Goal: Task Accomplishment & Management: Manage account settings

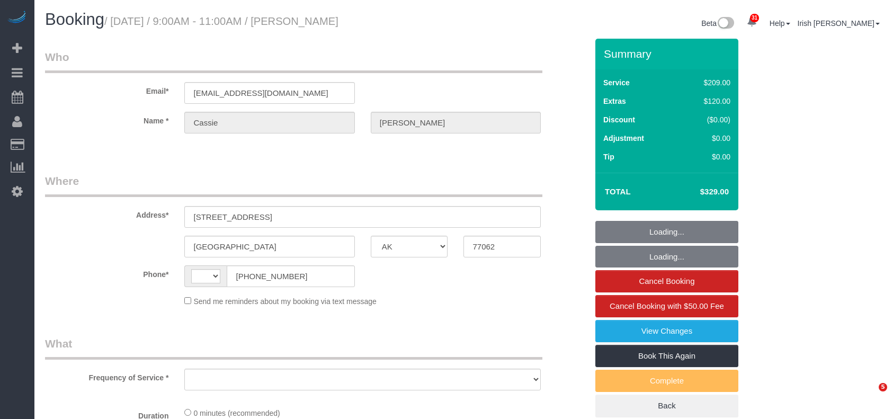
select select "[GEOGRAPHIC_DATA]"
select select "string:[GEOGRAPHIC_DATA]"
select select "object:1041"
select select "string:fspay-df745312-fdea-4945-bfc3-d63092745537"
select select "3"
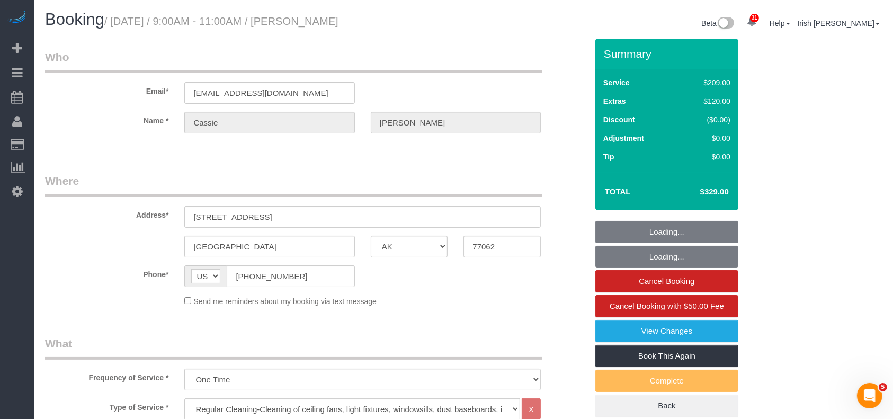
select select "object:1128"
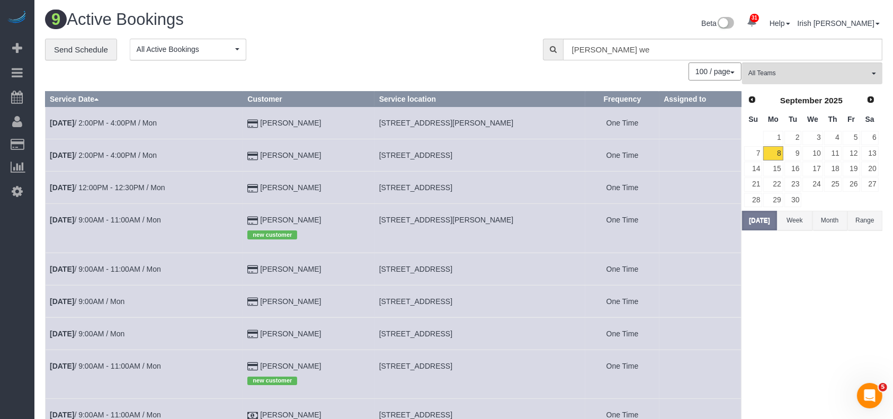
drag, startPoint x: 331, startPoint y: 267, endPoint x: 242, endPoint y: 257, distance: 90.1
click at [242, 257] on tr "[DATE] 9:00AM - 11:00AM / Mon [PERSON_NAME] [STREET_ADDRESS] One Time" at bounding box center [394, 269] width 696 height 32
copy tr "[PERSON_NAME]"
click at [100, 269] on link "[DATE] 9:00AM - 11:00AM / Mon" at bounding box center [105, 269] width 111 height 8
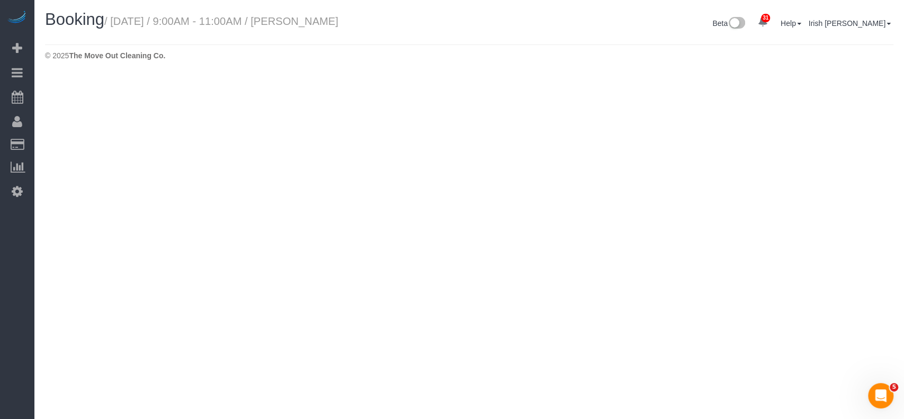
select select "[GEOGRAPHIC_DATA]"
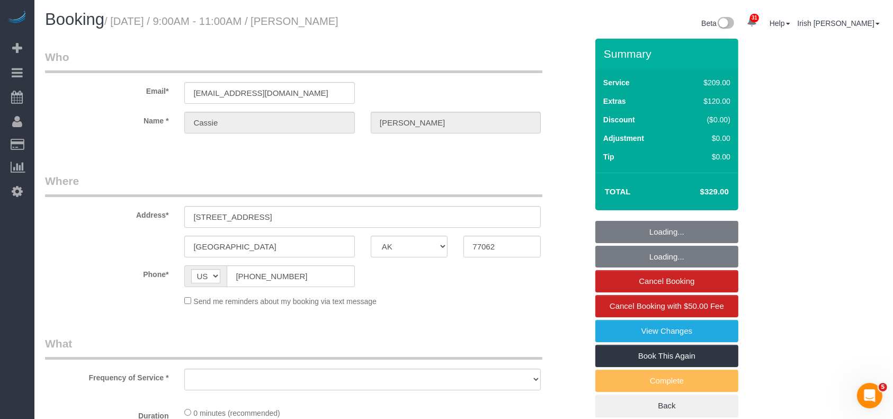
select select "string:fspay-df745312-fdea-4945-bfc3-d63092745537"
select select "object:1639"
select select "3"
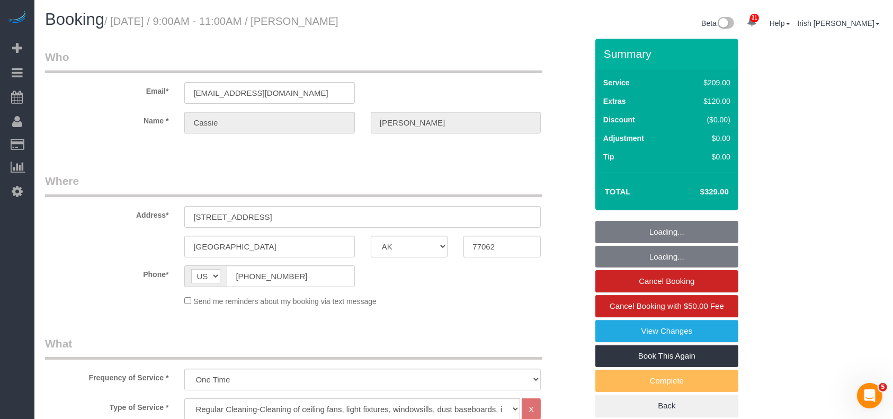
select select "object:1701"
drag, startPoint x: 4, startPoint y: 290, endPoint x: 36, endPoint y: 289, distance: 32.3
click at [4, 290] on div "31 Beta Your Notifications You have 0 alerts × You have 2 to charge for [DATE] …" at bounding box center [17, 209] width 34 height 419
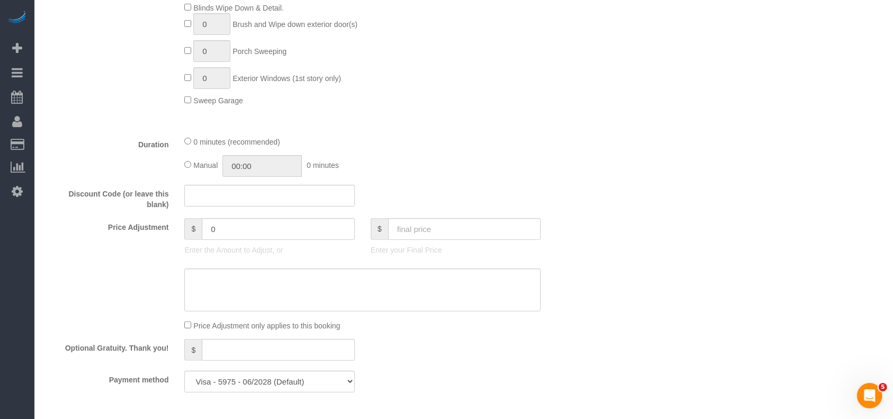
scroll to position [636, 0]
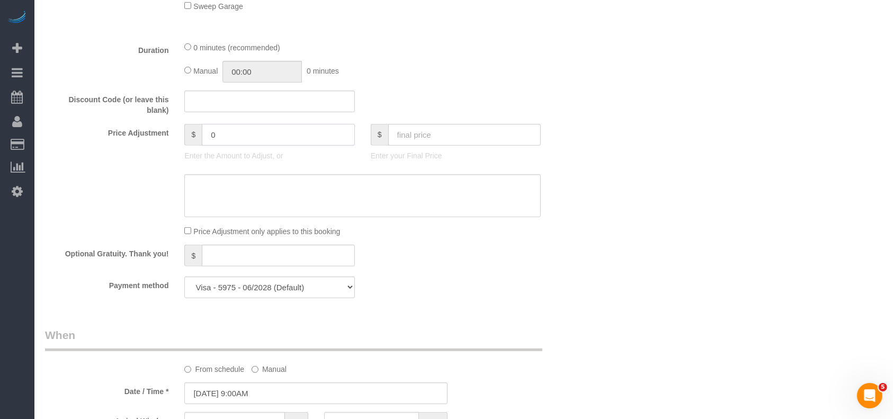
drag, startPoint x: 224, startPoint y: 135, endPoint x: 119, endPoint y: 137, distance: 104.4
click at [122, 138] on div "Price Adjustment $ 0 Enter the Amount to Adjust, or $ Enter your Final Price" at bounding box center [316, 145] width 558 height 42
paste input "5"
drag, startPoint x: 242, startPoint y: 131, endPoint x: 160, endPoint y: 138, distance: 81.8
click at [160, 138] on div "Price Adjustment $ 45 Enter the Amount to Adjust, or $ Enter your Final Price" at bounding box center [316, 145] width 558 height 42
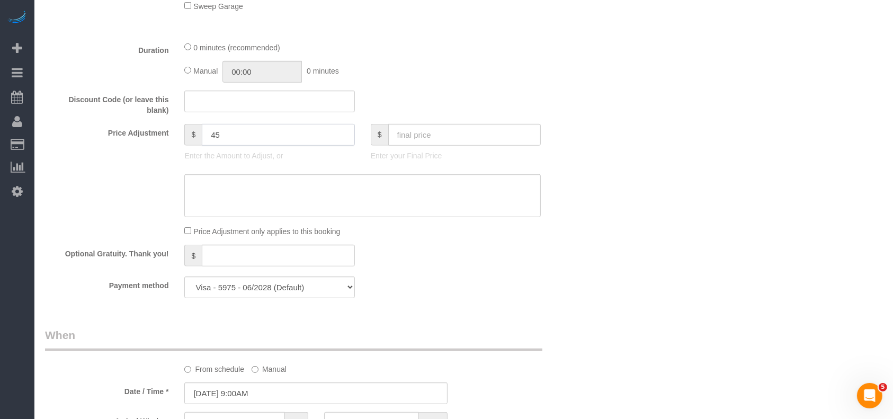
type input "45"
click at [221, 208] on textarea at bounding box center [362, 195] width 356 height 43
paste textarea "45"
click at [192, 189] on textarea at bounding box center [362, 195] width 356 height 43
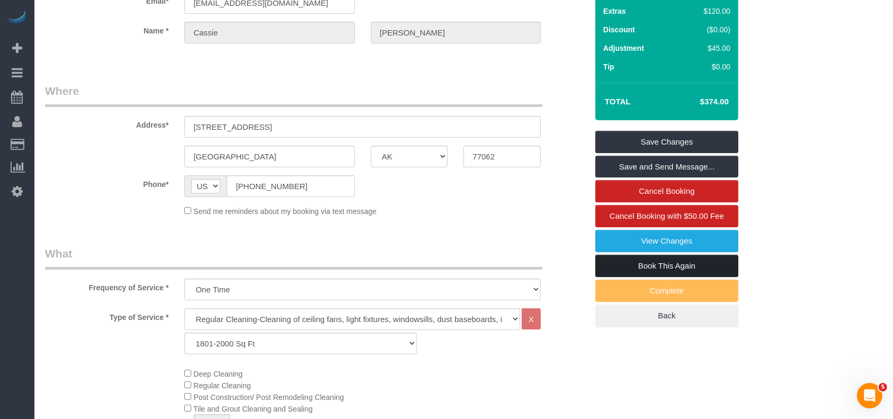
scroll to position [0, 0]
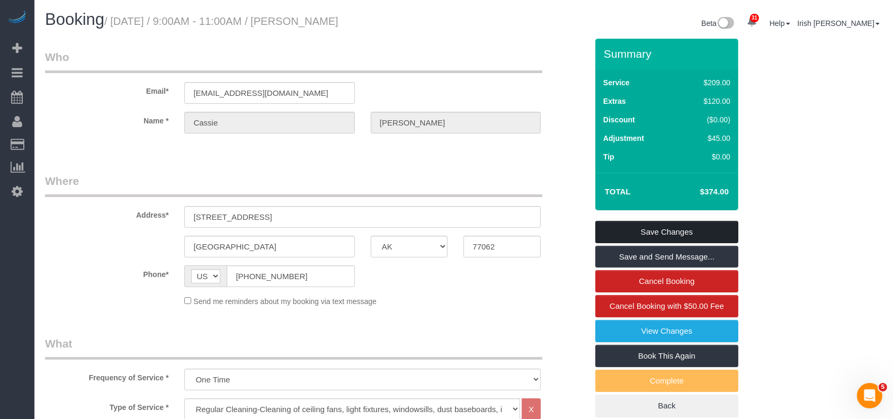
type textarea "$45 2nd oven fee"
drag, startPoint x: 691, startPoint y: 228, endPoint x: 612, endPoint y: 131, distance: 124.7
click at [691, 227] on link "Save Changes" at bounding box center [666, 232] width 143 height 22
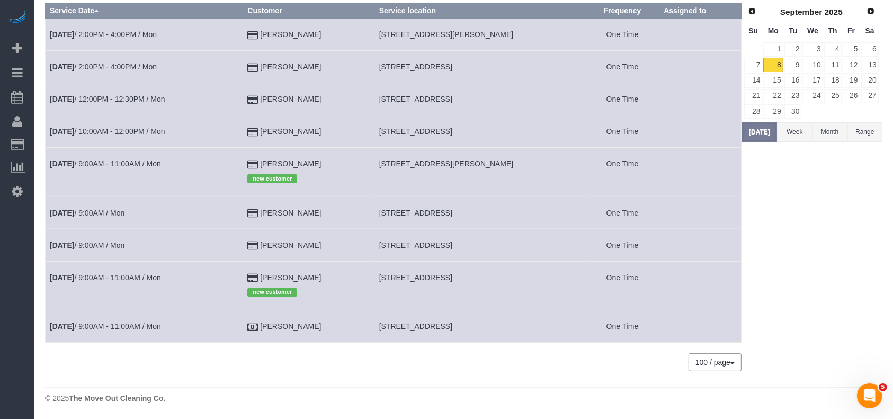
scroll to position [89, 0]
click at [764, 129] on button "[DATE]" at bounding box center [759, 132] width 35 height 20
click at [131, 132] on link "[DATE] 10:00AM - 12:00PM / Mon" at bounding box center [107, 131] width 115 height 8
click at [132, 128] on link "[DATE] 10:00AM - 12:00PM / Mon" at bounding box center [107, 131] width 115 height 8
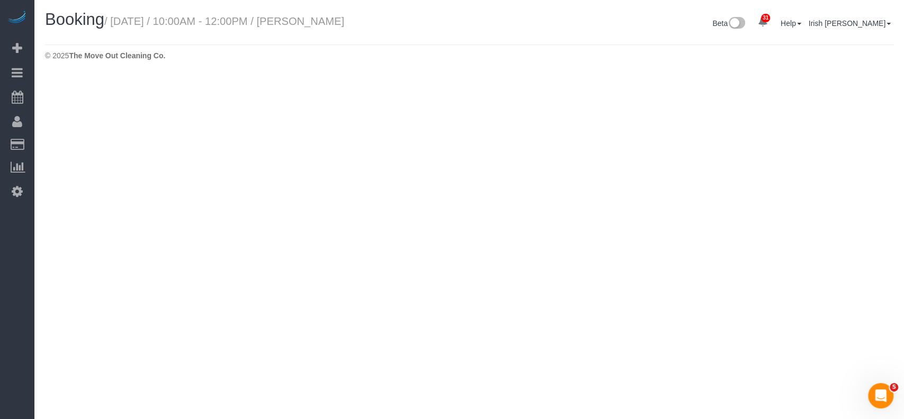
select select "[GEOGRAPHIC_DATA]"
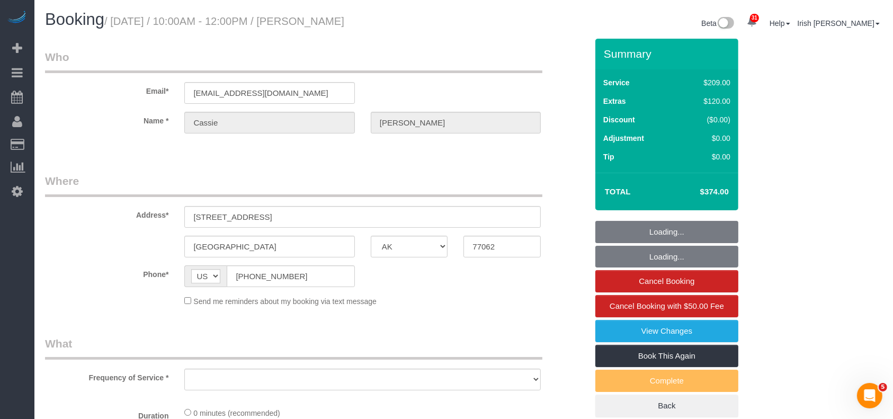
select select "string:fspay-df745312-fdea-4945-bfc3-d63092745537"
select select "object:2287"
select select "spot43"
drag, startPoint x: 313, startPoint y: 93, endPoint x: 74, endPoint y: 80, distance: 239.3
click at [74, 80] on div "Email* [EMAIL_ADDRESS][DOMAIN_NAME]" at bounding box center [316, 76] width 558 height 55
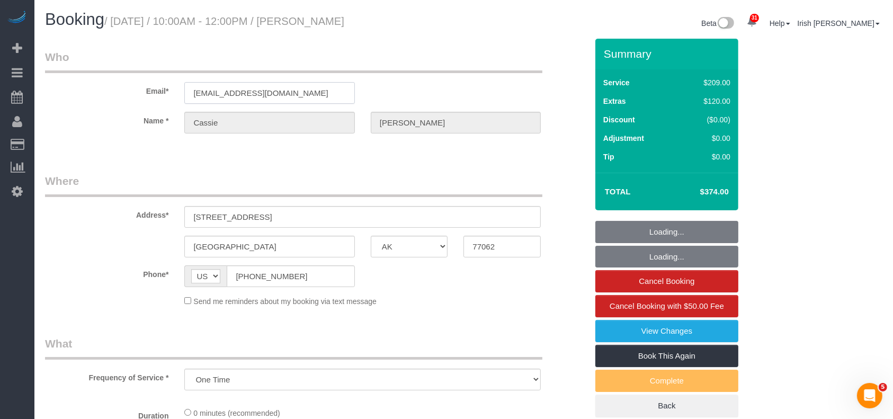
select select "3"
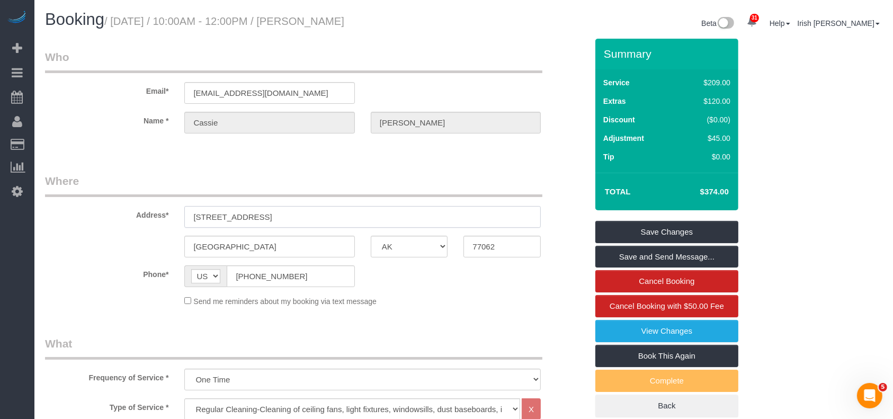
drag, startPoint x: 154, startPoint y: 215, endPoint x: 72, endPoint y: 215, distance: 82.6
click at [72, 215] on div "Address* [STREET_ADDRESS]" at bounding box center [316, 200] width 558 height 55
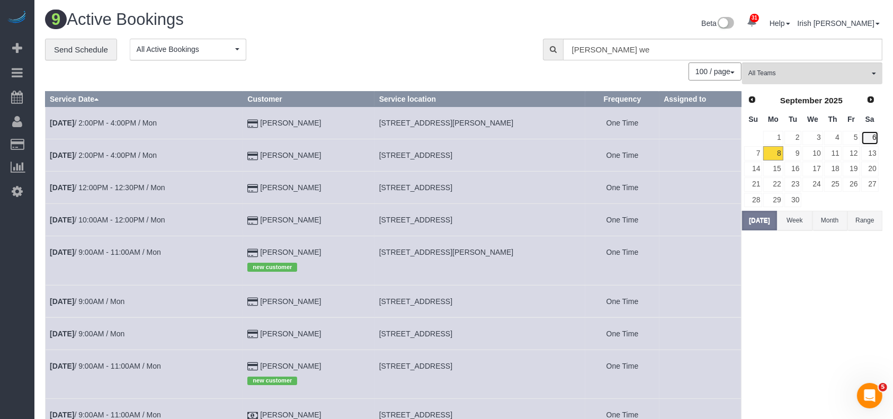
click at [873, 137] on link "6" at bounding box center [869, 138] width 17 height 14
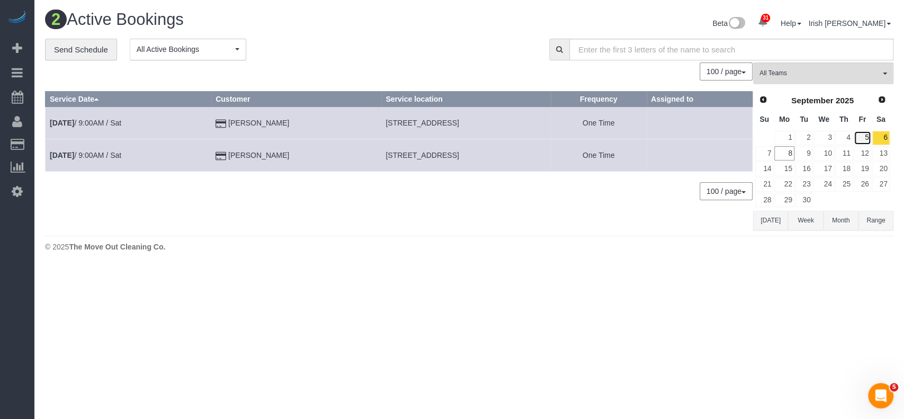
click at [865, 136] on link "5" at bounding box center [862, 138] width 17 height 14
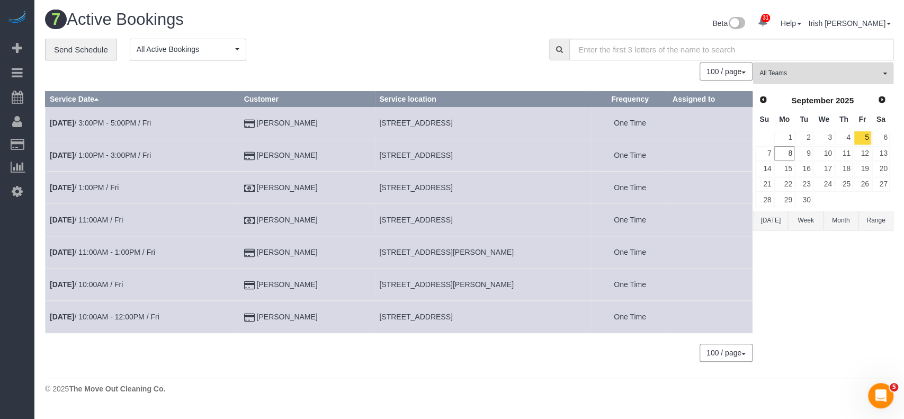
click at [424, 183] on span "[STREET_ADDRESS]" at bounding box center [415, 187] width 73 height 8
click at [428, 184] on span "[STREET_ADDRESS]" at bounding box center [415, 187] width 73 height 8
click at [430, 184] on span "[STREET_ADDRESS]" at bounding box center [415, 187] width 73 height 8
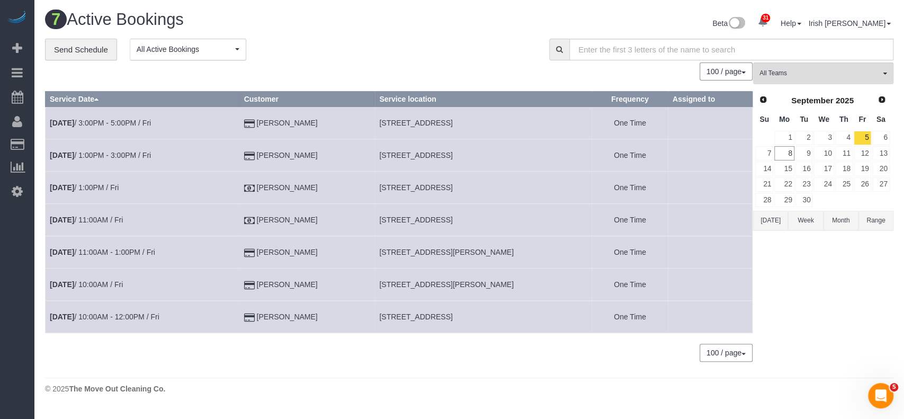
click at [0, 335] on div "31 Beta Your Notifications You have 0 alerts × You have 2 to charge for [DATE] …" at bounding box center [17, 209] width 34 height 419
click at [102, 183] on link "[DATE] 1:00PM / Fri" at bounding box center [84, 187] width 69 height 8
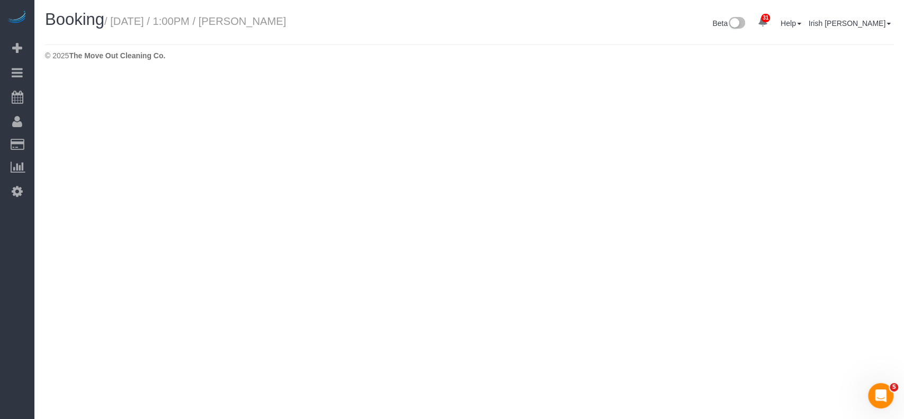
select select "[GEOGRAPHIC_DATA]"
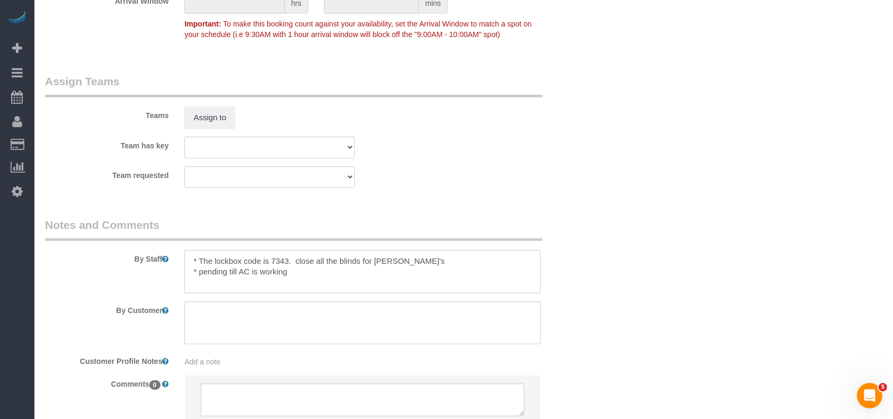
select select "object:3020"
select select "3"
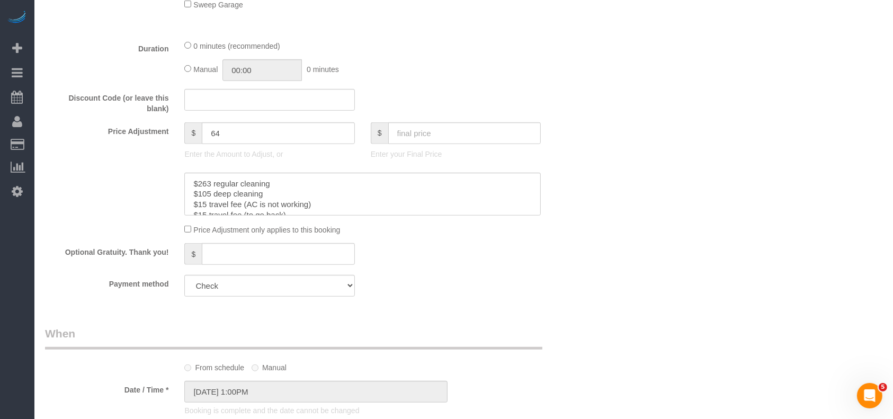
scroll to position [706, 0]
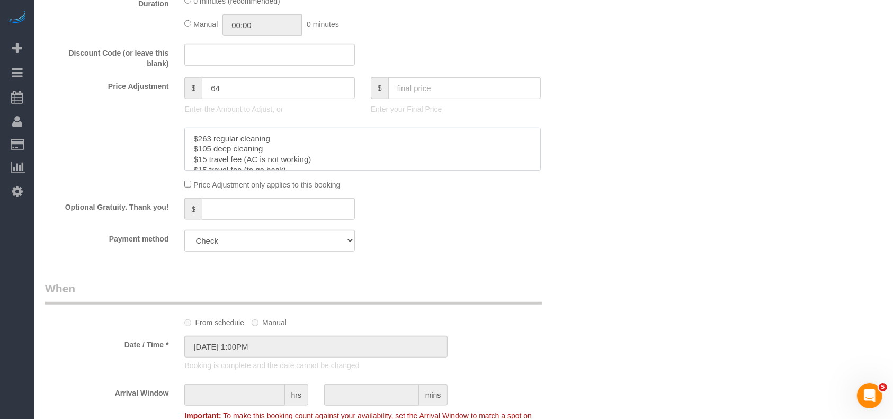
click at [363, 155] on textarea at bounding box center [362, 149] width 356 height 43
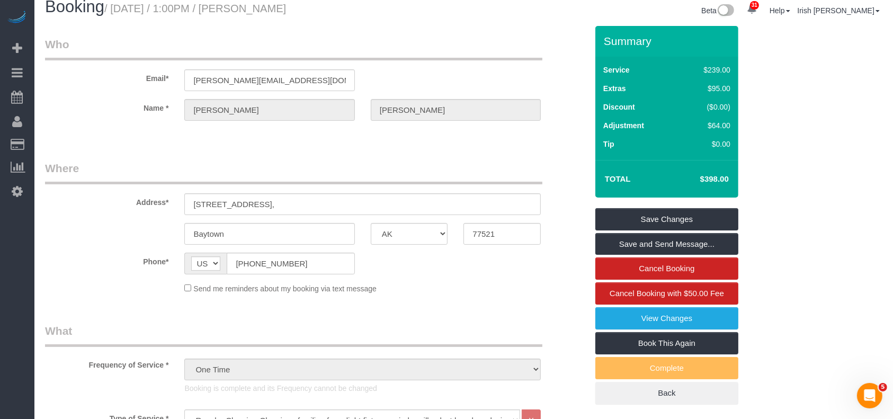
scroll to position [0, 0]
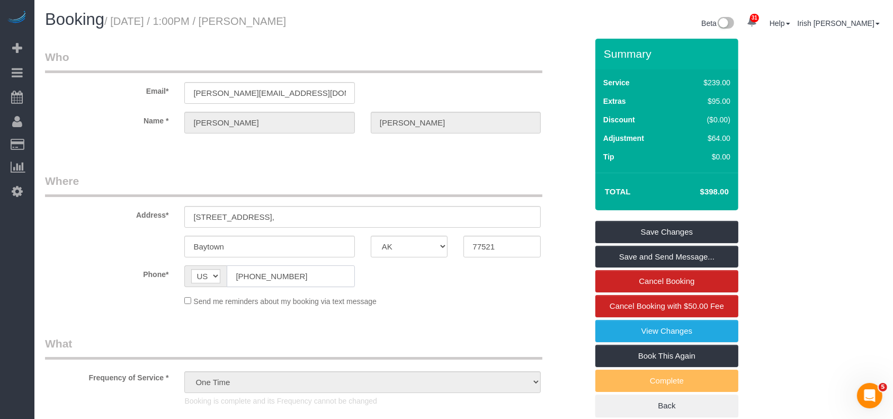
drag, startPoint x: 313, startPoint y: 281, endPoint x: 148, endPoint y: 269, distance: 165.2
click at [146, 270] on div "Phone* AF AL DZ AD AO AI AQ AG AR AM AW AU AT AZ BS BH BD BB BY BE BZ BJ BM BT …" at bounding box center [316, 276] width 558 height 22
drag, startPoint x: 248, startPoint y: 217, endPoint x: 157, endPoint y: 206, distance: 91.8
click at [157, 206] on div "Address* [STREET_ADDRESS]," at bounding box center [316, 200] width 558 height 55
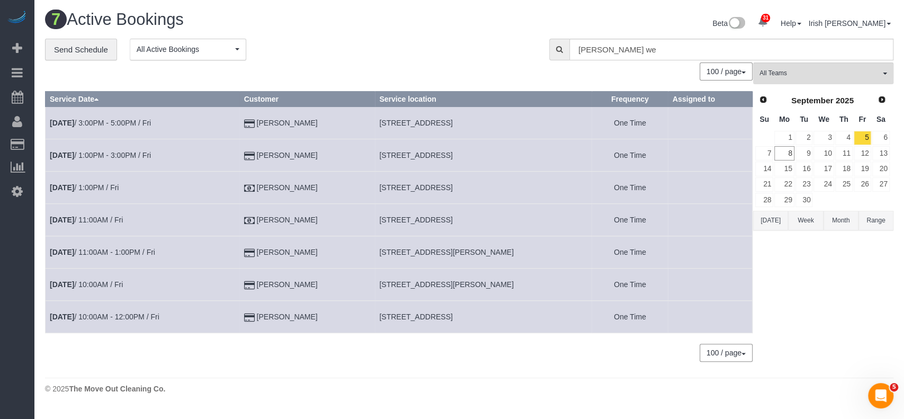
click at [769, 220] on button "[DATE]" at bounding box center [770, 221] width 35 height 20
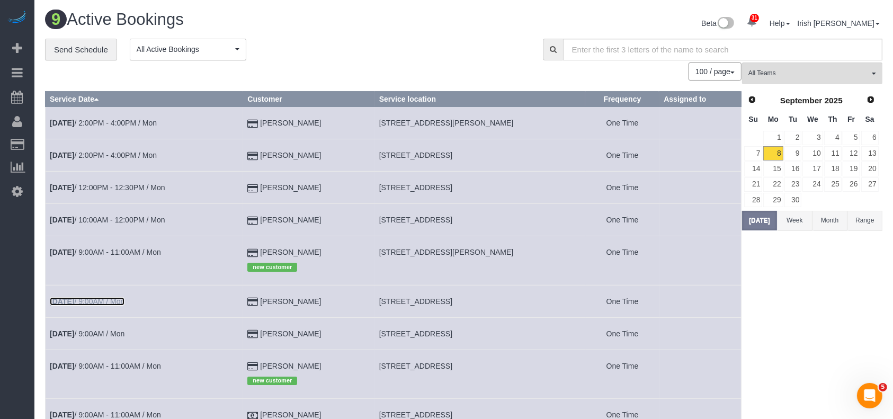
click at [112, 301] on link "[DATE] 9:00AM / Mon" at bounding box center [87, 301] width 75 height 8
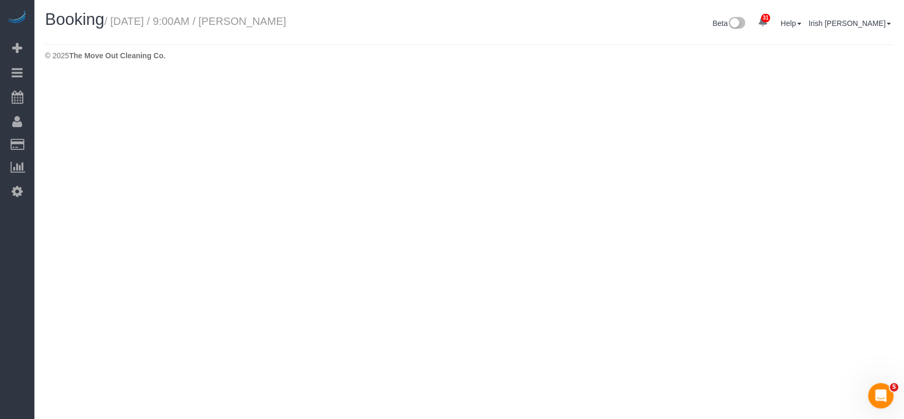
select select "[GEOGRAPHIC_DATA]"
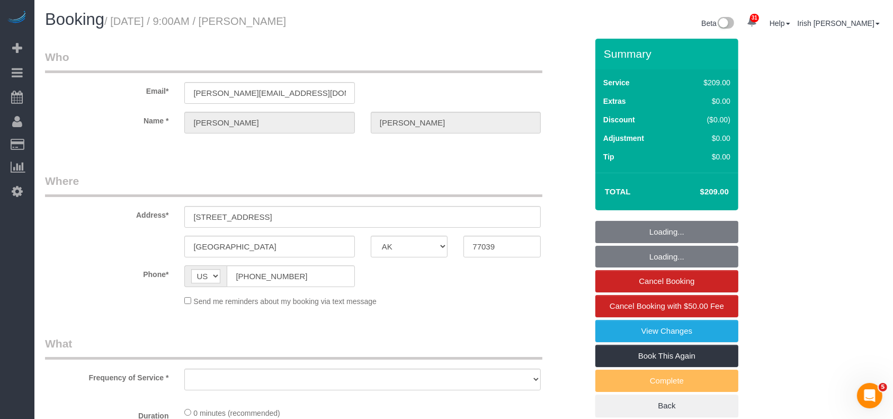
select select "string:fspay-5f9d37c2-99f9-42c9-a91e-ba06f310703a"
select select "3"
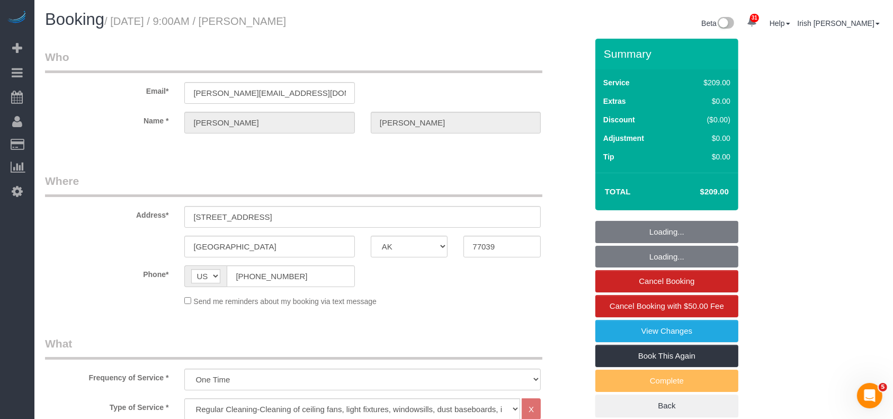
select select "object:3669"
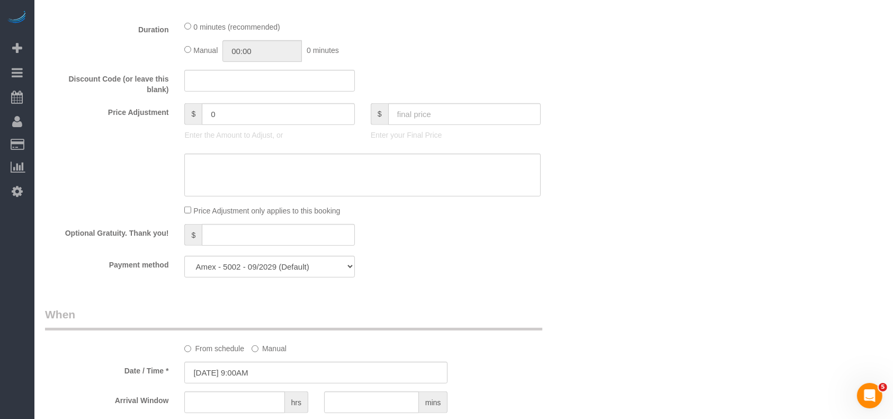
scroll to position [575, 0]
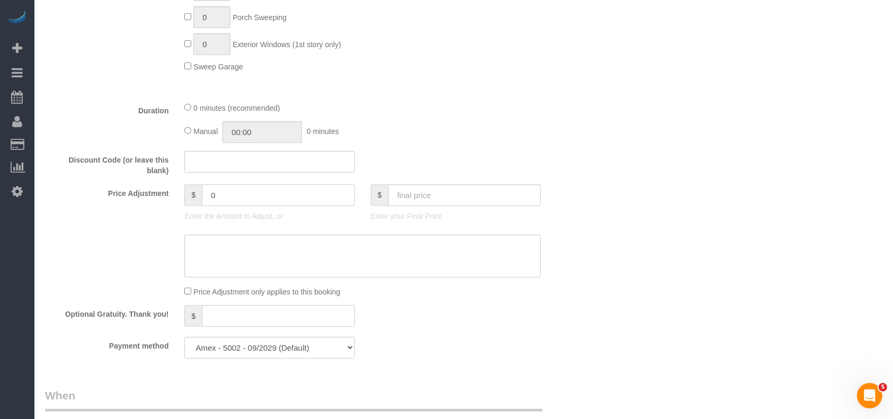
drag, startPoint x: 220, startPoint y: 202, endPoint x: 174, endPoint y: 200, distance: 46.2
click at [174, 200] on div "Price Adjustment $ 0 Enter the Amount to Adjust, or $ Enter your Final Price" at bounding box center [316, 205] width 558 height 42
click at [240, 201] on input "4" at bounding box center [278, 195] width 153 height 22
paste input "text"
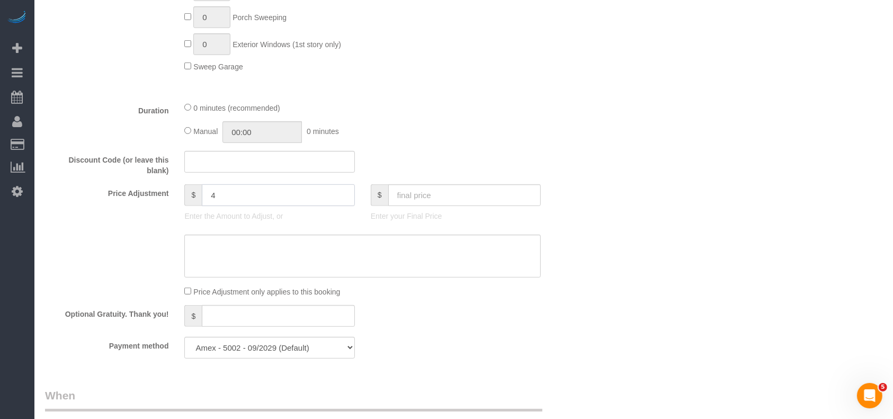
click at [292, 198] on input "4" at bounding box center [278, 195] width 153 height 22
paste input "5"
drag, startPoint x: 241, startPoint y: 202, endPoint x: 176, endPoint y: 203, distance: 64.6
click at [178, 202] on div "$ 45 Enter the Amount to Adjust, or" at bounding box center [269, 205] width 186 height 42
type input "45"
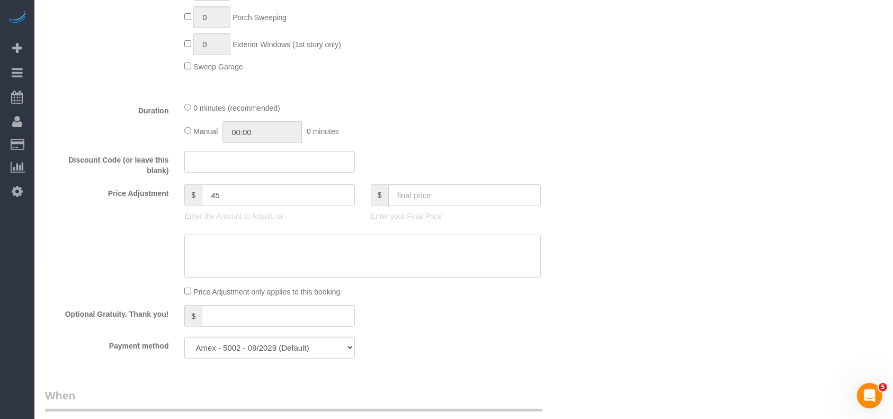
click at [267, 252] on textarea at bounding box center [362, 256] width 356 height 43
paste textarea "45"
click at [191, 243] on textarea at bounding box center [362, 256] width 356 height 43
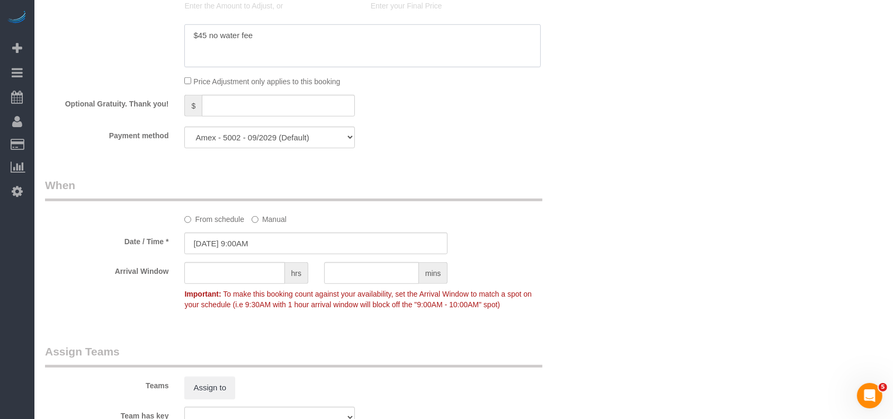
scroll to position [787, 0]
type textarea "$45 no water fee"
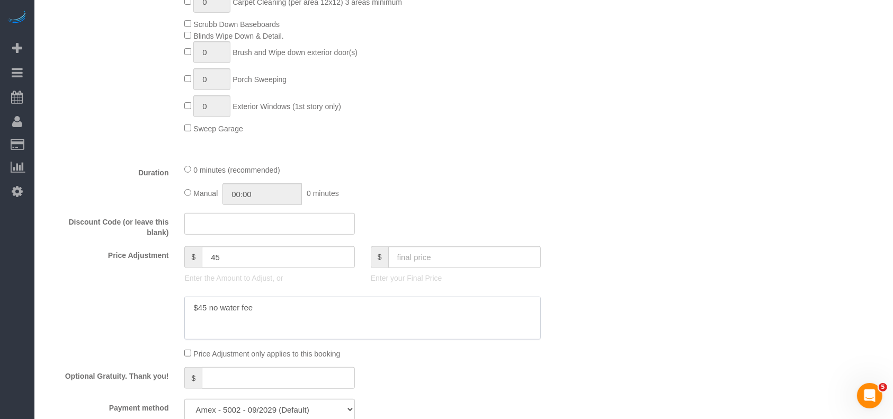
scroll to position [565, 0]
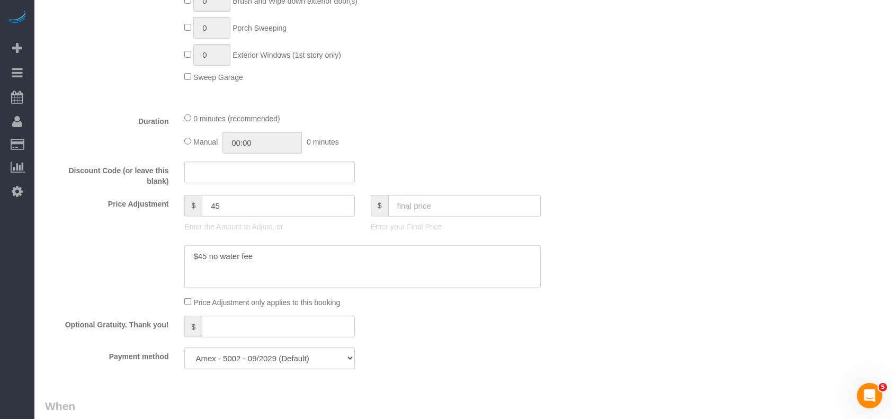
drag, startPoint x: 267, startPoint y: 263, endPoint x: 134, endPoint y: 260, distance: 133.0
click at [134, 260] on div at bounding box center [316, 266] width 558 height 43
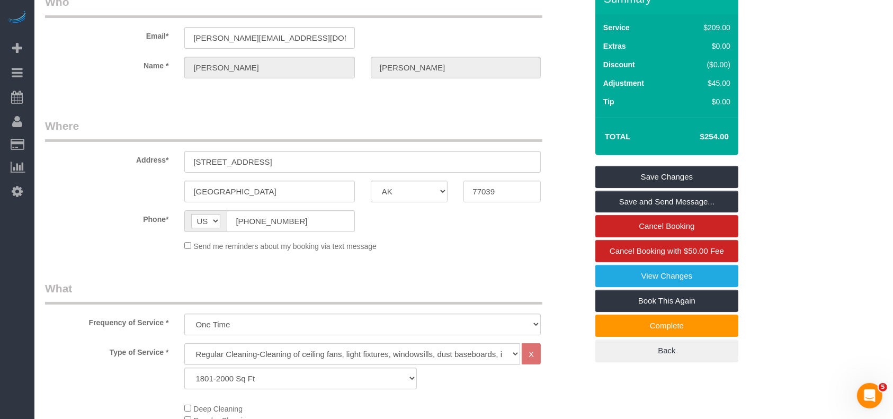
scroll to position [0, 0]
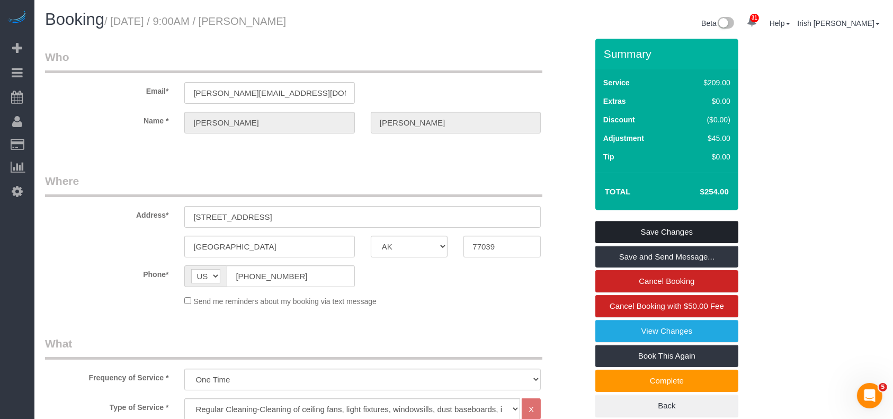
click at [673, 236] on link "Save Changes" at bounding box center [666, 232] width 143 height 22
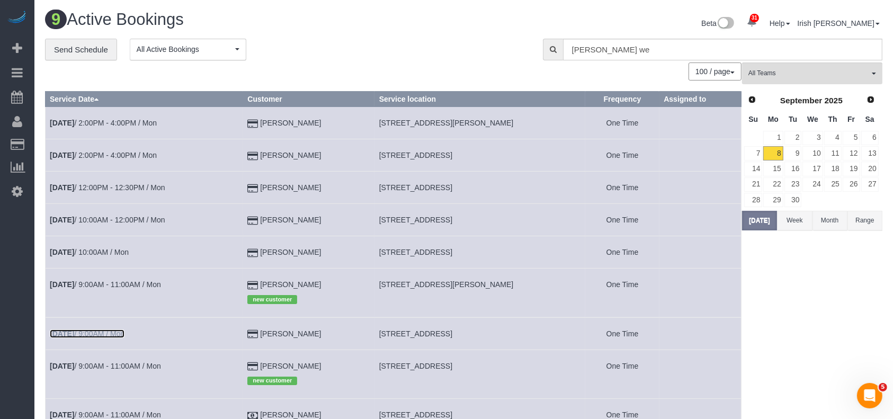
click at [90, 335] on link "[DATE] 9:00AM / Mon" at bounding box center [87, 333] width 75 height 8
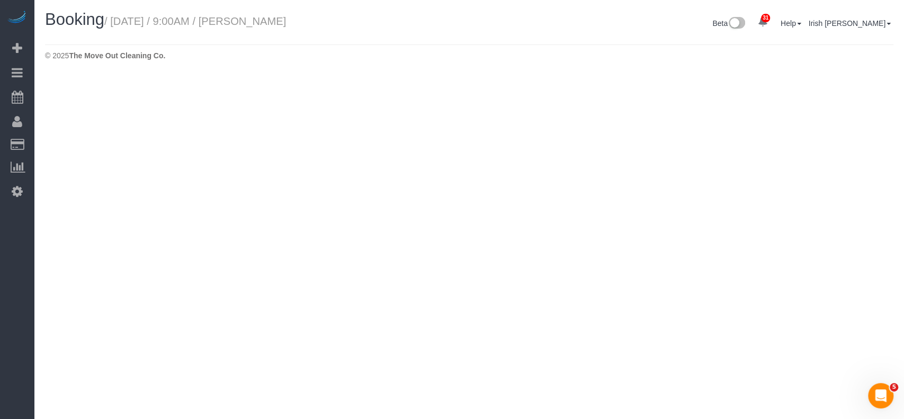
select select "[GEOGRAPHIC_DATA]"
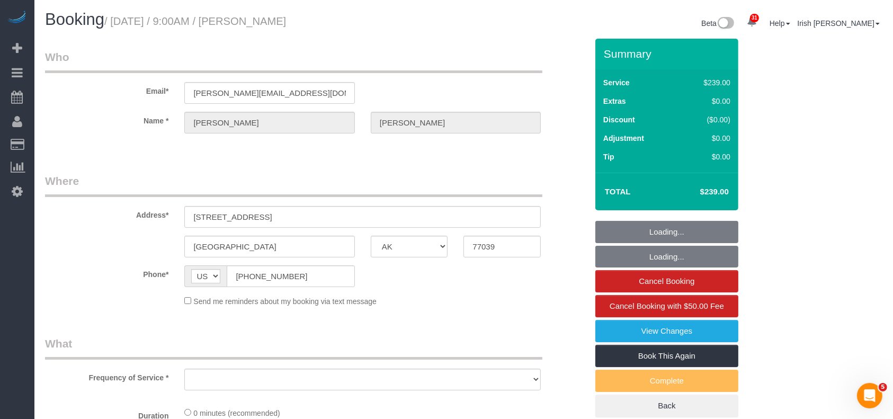
select select "object:4165"
select select "string:fspay-5f9d37c2-99f9-42c9-a91e-ba06f310703a"
select select "object:4252"
select select "3"
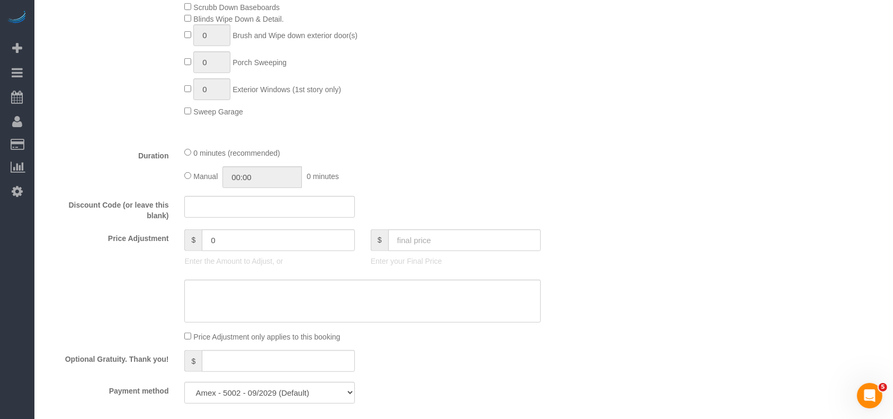
scroll to position [636, 0]
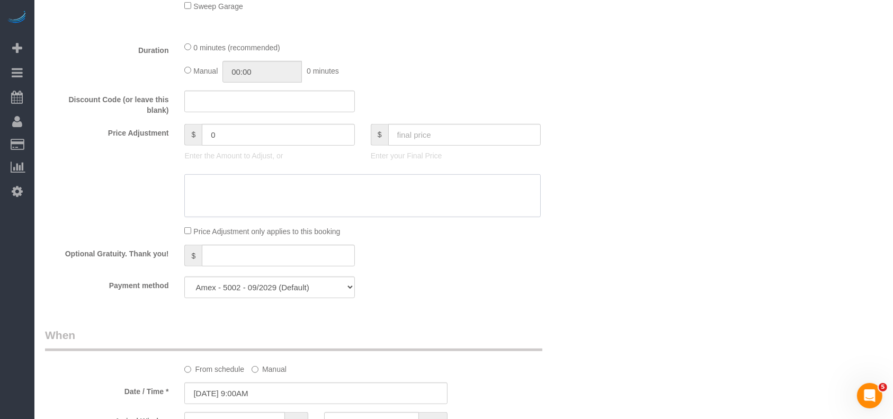
click at [236, 182] on textarea at bounding box center [362, 195] width 356 height 43
paste textarea "$45 no water fee"
drag, startPoint x: 208, startPoint y: 185, endPoint x: 199, endPoint y: 185, distance: 8.5
click at [199, 185] on textarea at bounding box center [362, 195] width 356 height 43
type textarea "$45 no water fee"
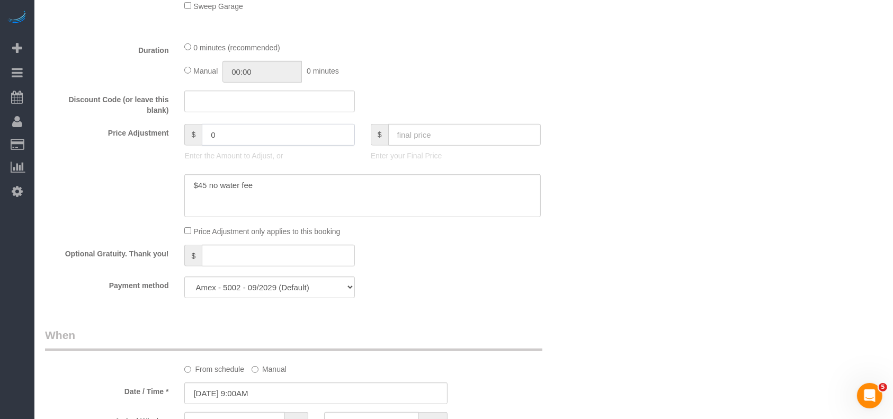
click at [236, 132] on input "0" at bounding box center [278, 135] width 153 height 22
paste input "45"
drag, startPoint x: 218, startPoint y: 138, endPoint x: 146, endPoint y: 133, distance: 72.2
click at [146, 133] on div "Price Adjustment $ 045 Enter the Amount to Adjust, or $ Enter your Final Price" at bounding box center [316, 145] width 558 height 42
paste input "text"
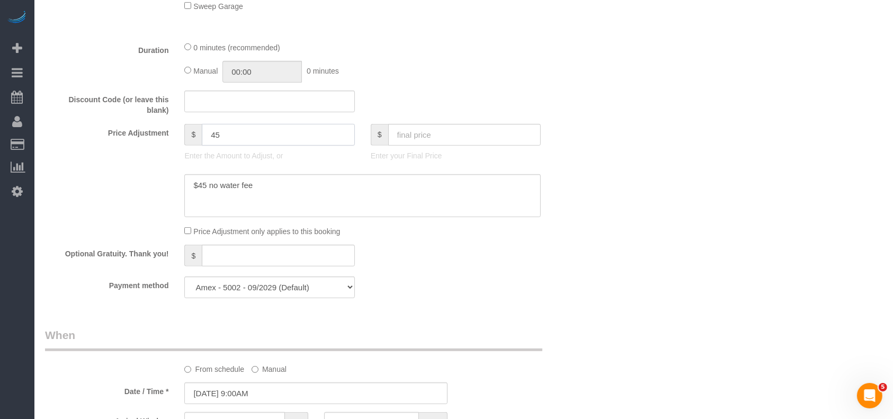
type input "45"
click at [522, 254] on div "Optional Gratuity. Thank you! $" at bounding box center [316, 257] width 558 height 24
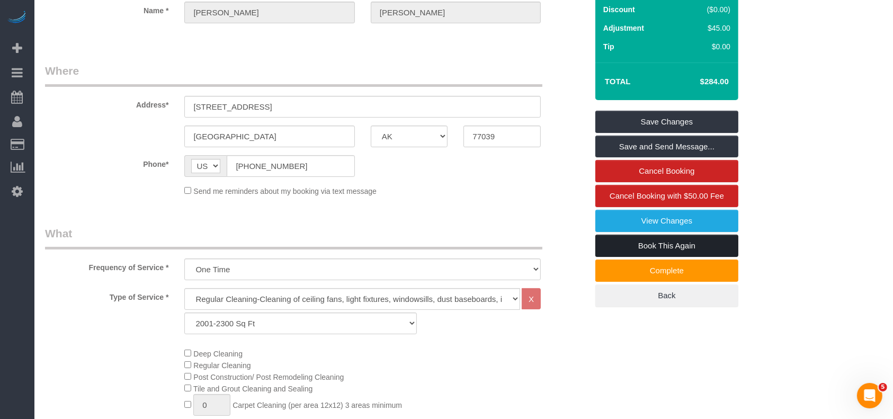
scroll to position [70, 0]
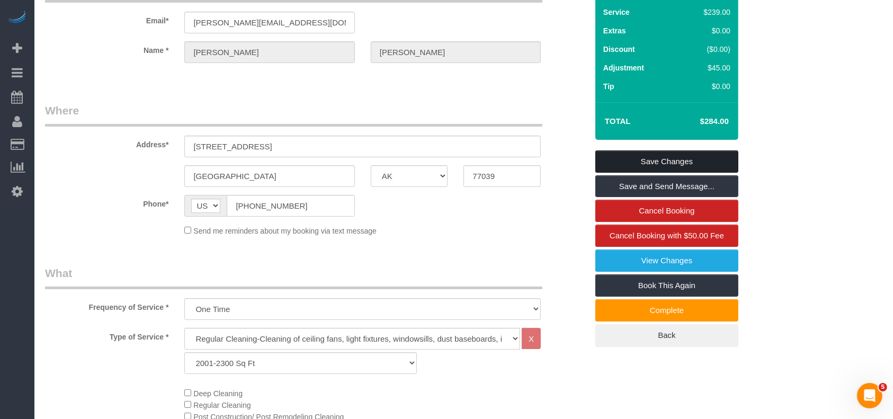
click at [659, 153] on link "Save Changes" at bounding box center [666, 161] width 143 height 22
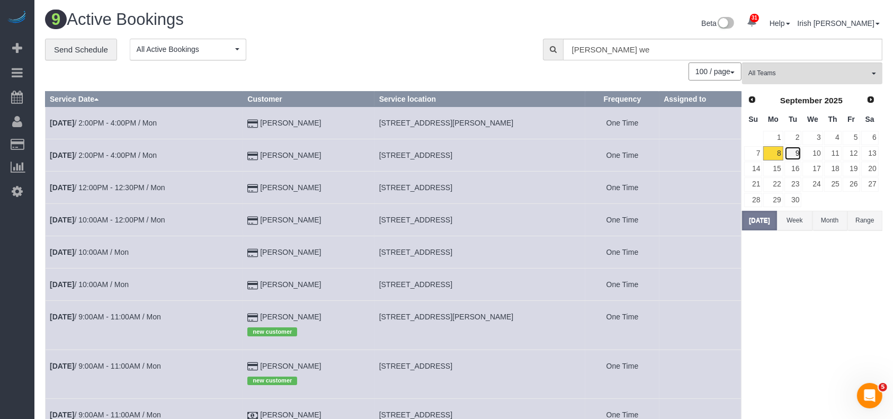
click at [793, 157] on link "9" at bounding box center [792, 153] width 17 height 14
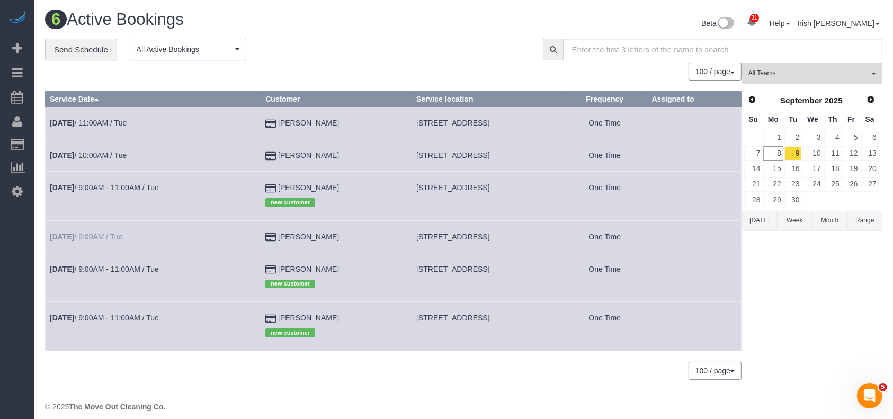
click at [93, 234] on td "[DATE] 9:00AM / Tue" at bounding box center [154, 236] width 216 height 32
click at [93, 236] on link "[DATE] 9:00AM / Tue" at bounding box center [86, 237] width 73 height 8
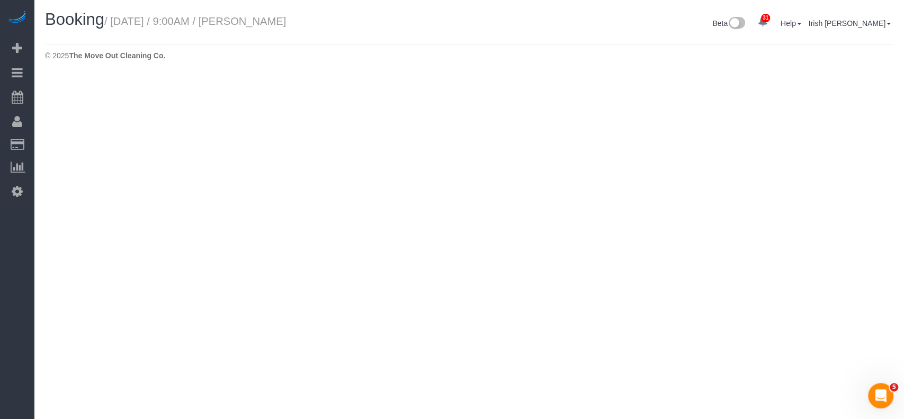
select select "[GEOGRAPHIC_DATA]"
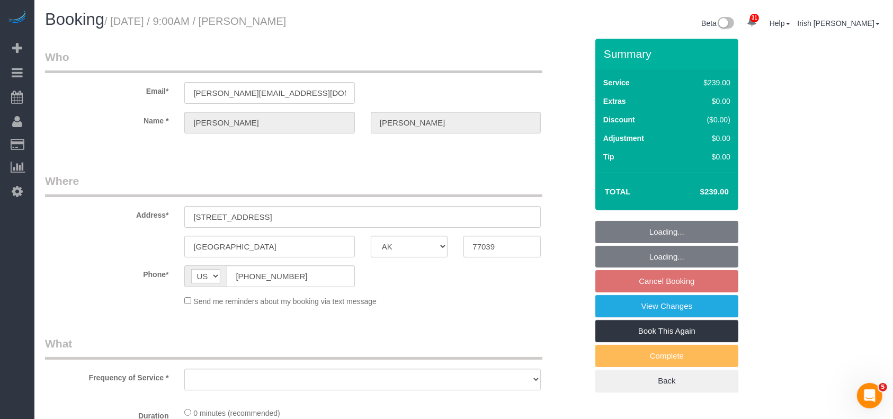
select select "object:4814"
select select "string:fspay-5f9d37c2-99f9-42c9-a91e-ba06f310703a"
select select "3"
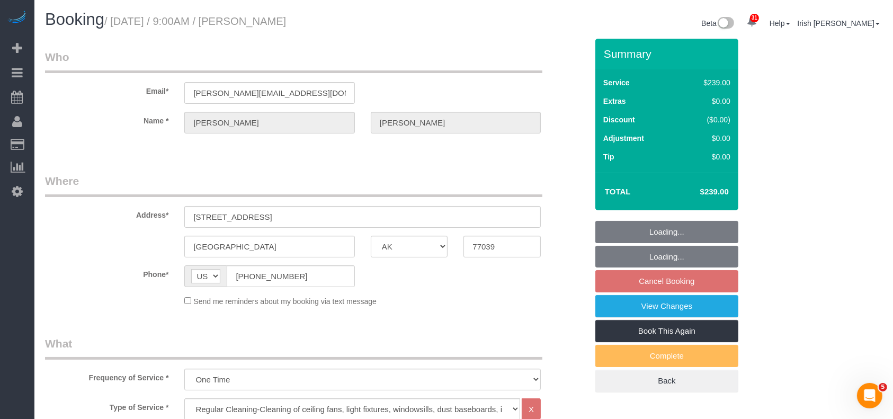
select select "object:4901"
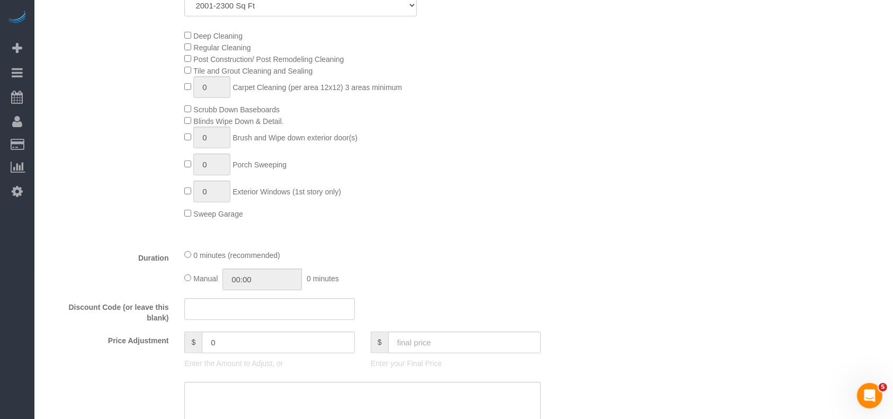
scroll to position [636, 0]
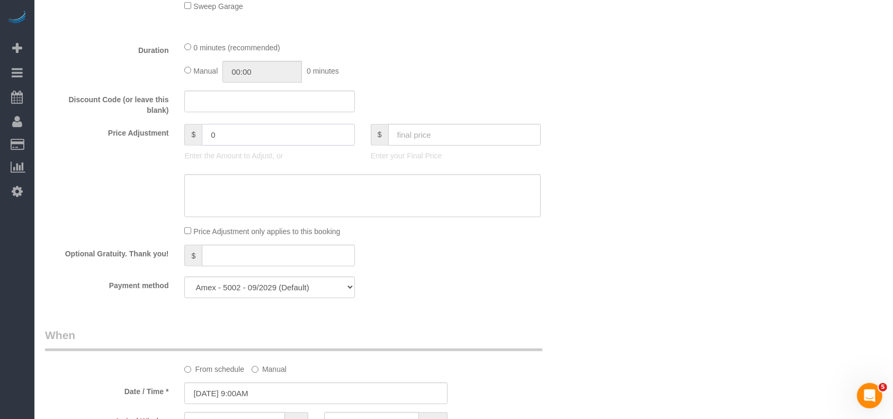
drag, startPoint x: 247, startPoint y: 138, endPoint x: 205, endPoint y: 138, distance: 42.4
click at [205, 138] on input "0" at bounding box center [278, 135] width 153 height 22
click at [217, 189] on textarea at bounding box center [362, 195] width 356 height 43
paste textarea "45"
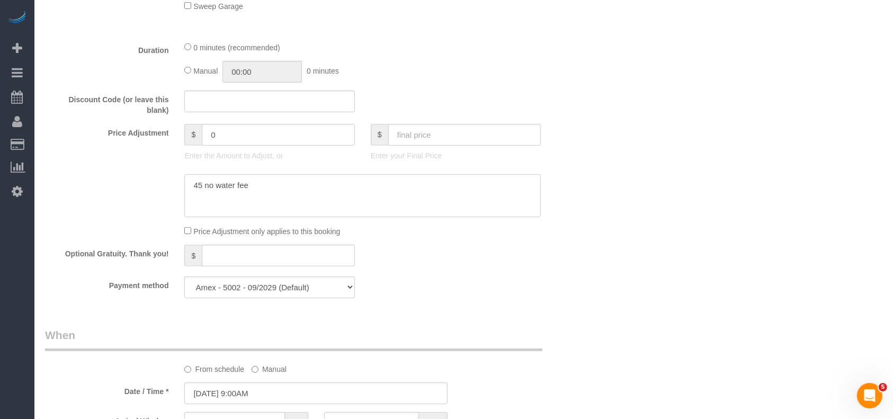
drag, startPoint x: 206, startPoint y: 188, endPoint x: 165, endPoint y: 192, distance: 40.5
click at [165, 192] on div at bounding box center [316, 195] width 558 height 43
click at [189, 190] on textarea at bounding box center [362, 195] width 356 height 43
type textarea "$45 no water fee"
click at [237, 142] on input "0" at bounding box center [278, 135] width 153 height 22
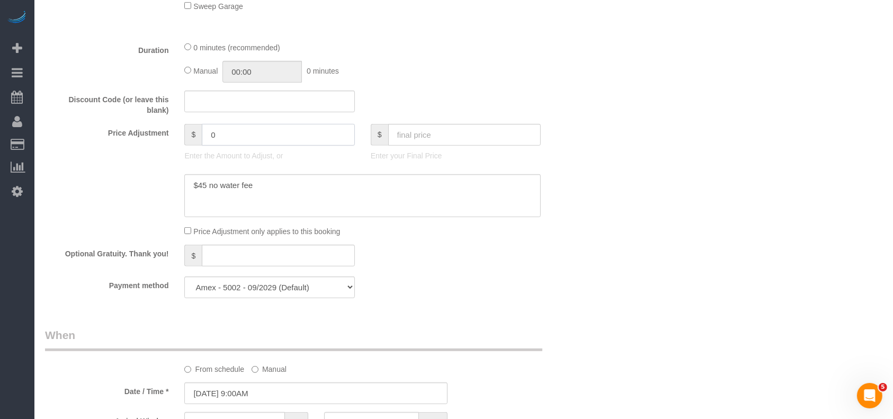
paste input "45"
drag, startPoint x: 236, startPoint y: 140, endPoint x: 157, endPoint y: 139, distance: 79.5
click at [157, 139] on div "Price Adjustment $ 045 Enter the Amount to Adjust, or $ Enter your Final Price" at bounding box center [316, 145] width 558 height 42
click at [157, 138] on label "Price Adjustment" at bounding box center [106, 131] width 139 height 14
drag, startPoint x: 230, startPoint y: 129, endPoint x: 188, endPoint y: 133, distance: 42.5
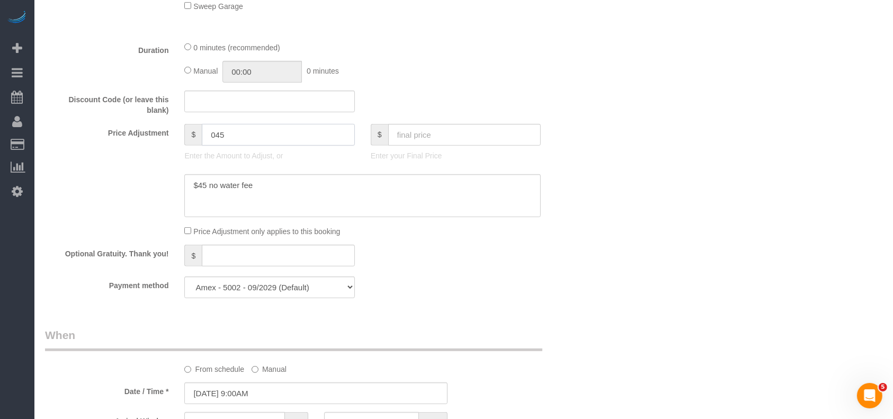
click at [188, 133] on div "$ 045" at bounding box center [269, 135] width 170 height 22
paste input "text"
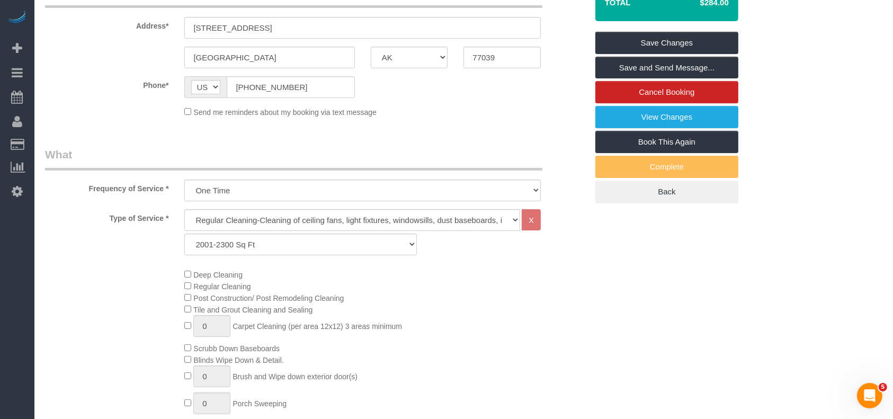
scroll to position [0, 0]
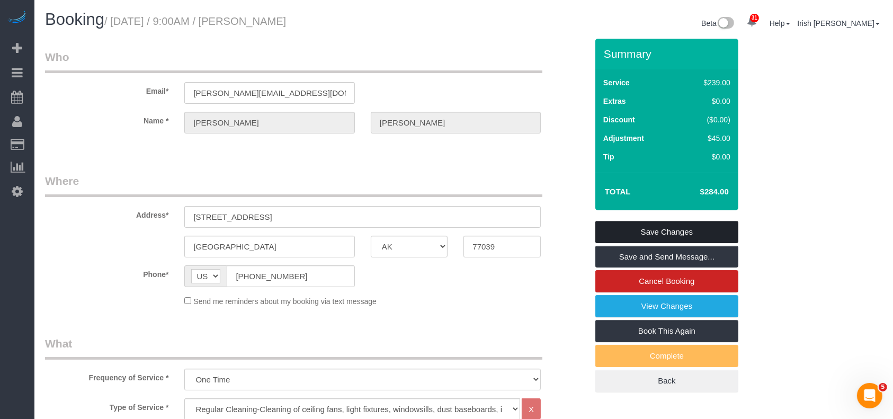
type input "45"
click at [621, 227] on link "Save Changes" at bounding box center [666, 232] width 143 height 22
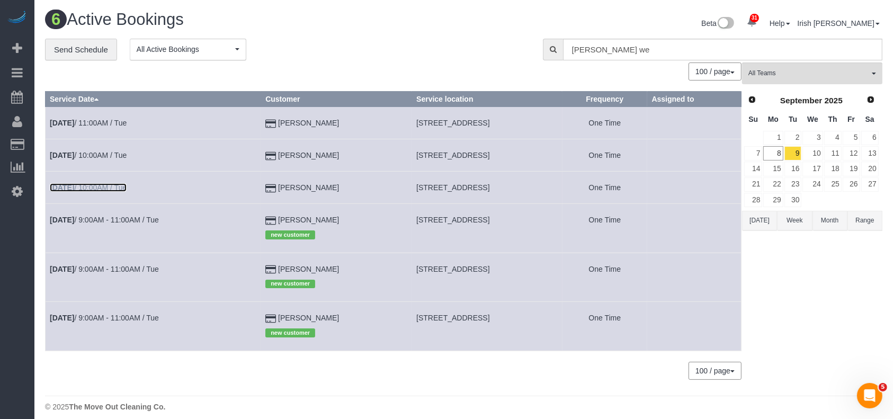
click at [111, 185] on link "[DATE] 10:00AM / Tue" at bounding box center [88, 187] width 77 height 8
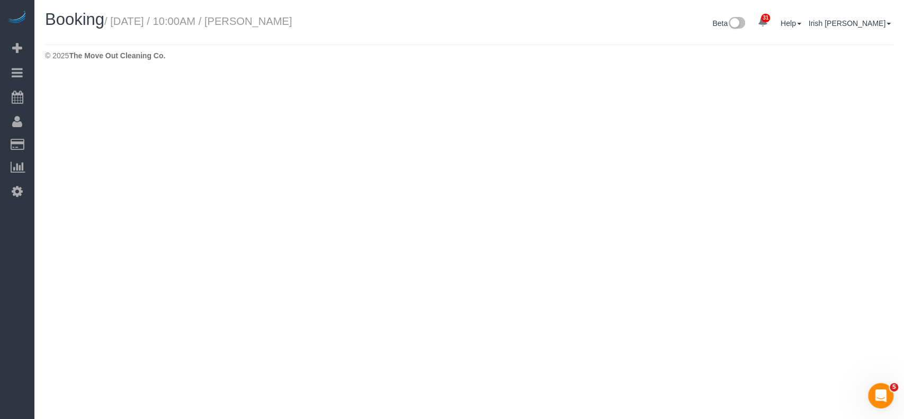
select select "[GEOGRAPHIC_DATA]"
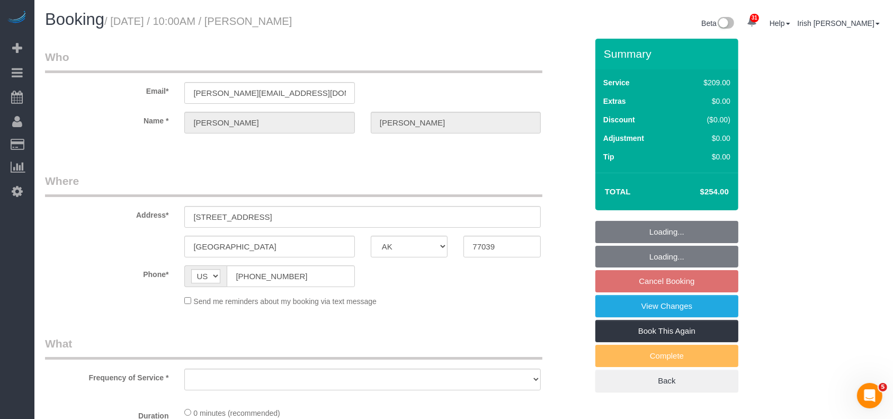
select select "string:fspay-5f9d37c2-99f9-42c9-a91e-ba06f310703a"
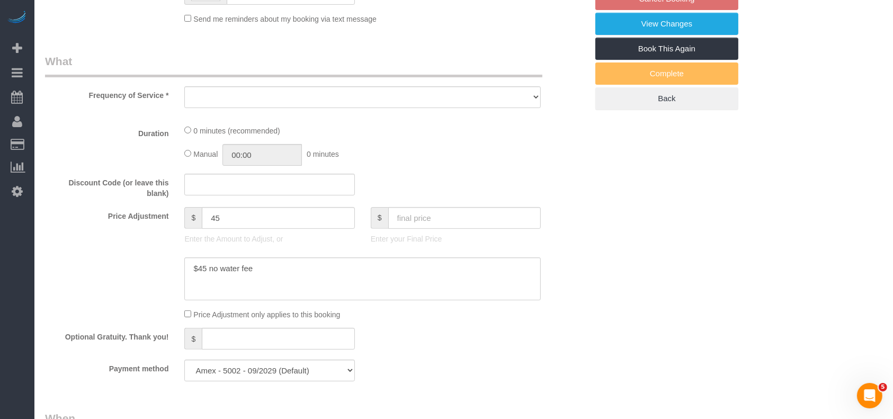
select select "object:5372"
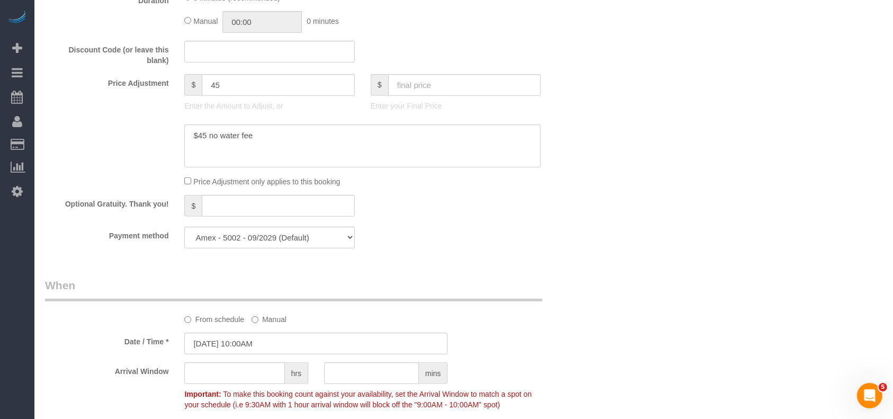
select select "3"
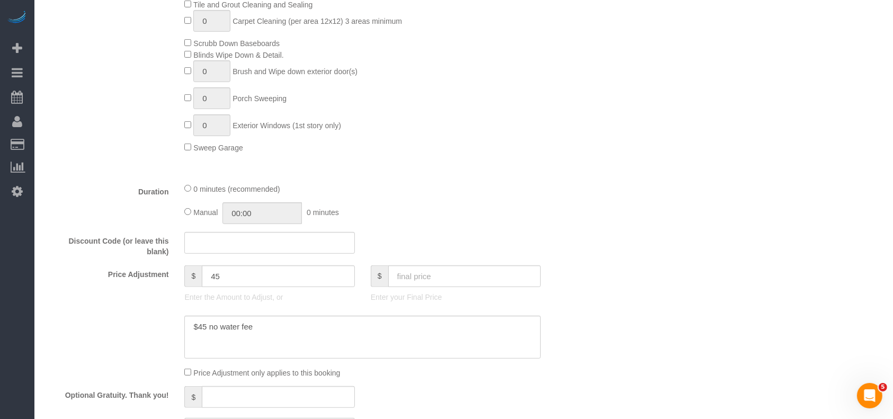
select select "object:5459"
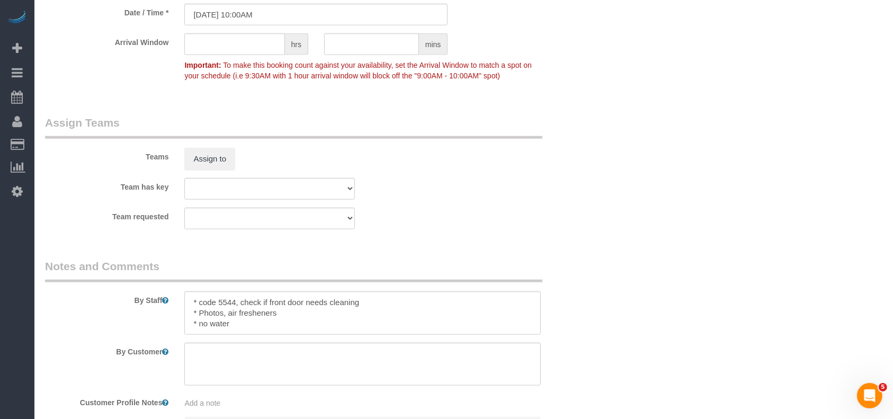
scroll to position [1059, 0]
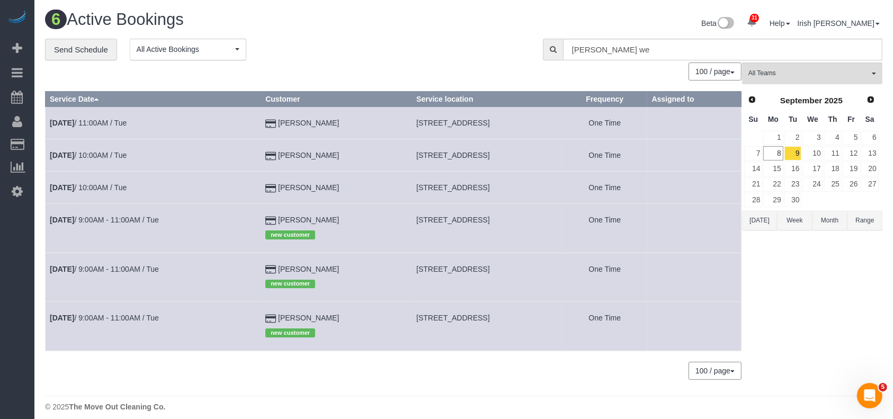
click at [758, 222] on button "[DATE]" at bounding box center [759, 221] width 35 height 20
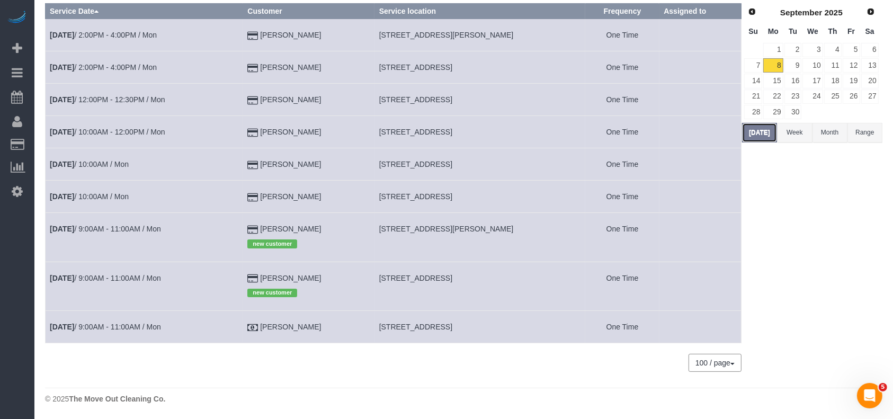
scroll to position [89, 0]
drag, startPoint x: 338, startPoint y: 328, endPoint x: 251, endPoint y: 325, distance: 88.0
click at [251, 325] on td "[PERSON_NAME]" at bounding box center [308, 326] width 131 height 32
copy td "[PERSON_NAME]"
click at [792, 60] on link "9" at bounding box center [792, 65] width 17 height 14
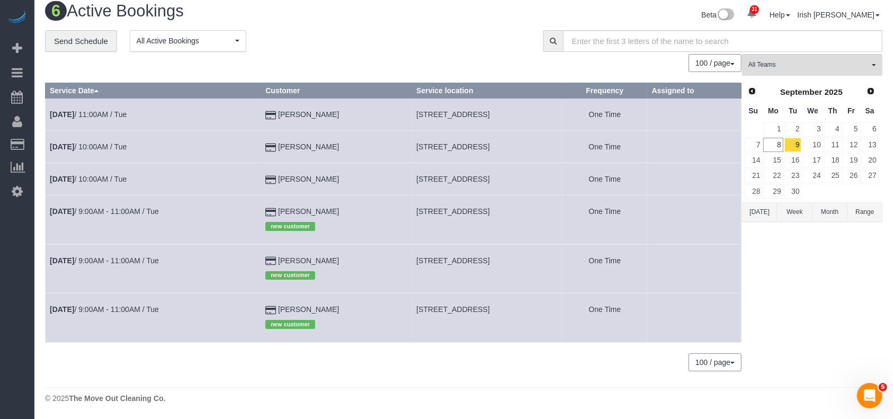
scroll to position [9, 0]
click at [809, 60] on span "All Teams" at bounding box center [808, 64] width 121 height 9
click at [506, 60] on div "100 / page 10 / page 20 / page 30 / page 40 / page 50 / page 100 / page" at bounding box center [393, 63] width 697 height 18
click at [818, 142] on link "10" at bounding box center [812, 145] width 20 height 14
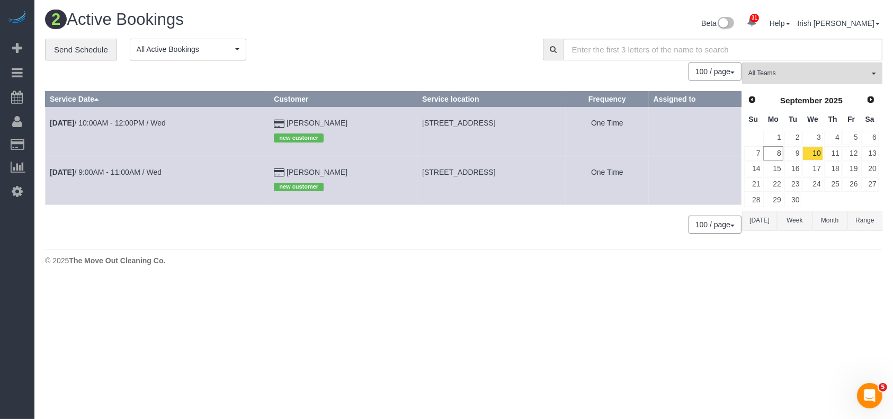
scroll to position [0, 0]
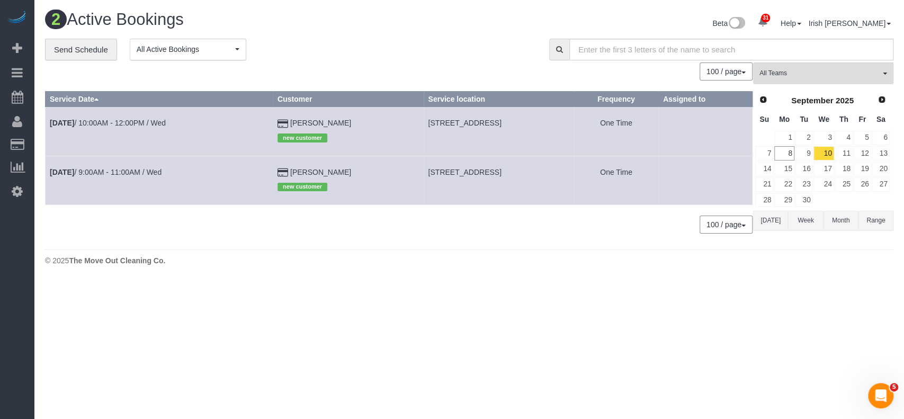
click at [874, 224] on button "Range" at bounding box center [876, 221] width 35 height 20
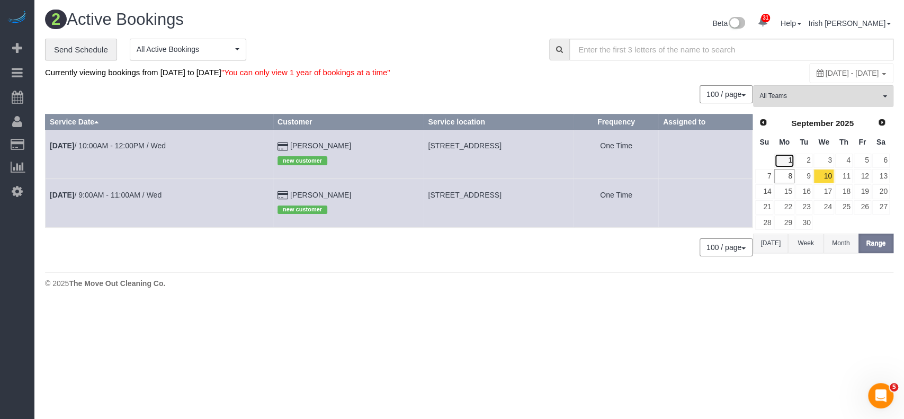
click at [786, 158] on link "1" at bounding box center [784, 161] width 20 height 14
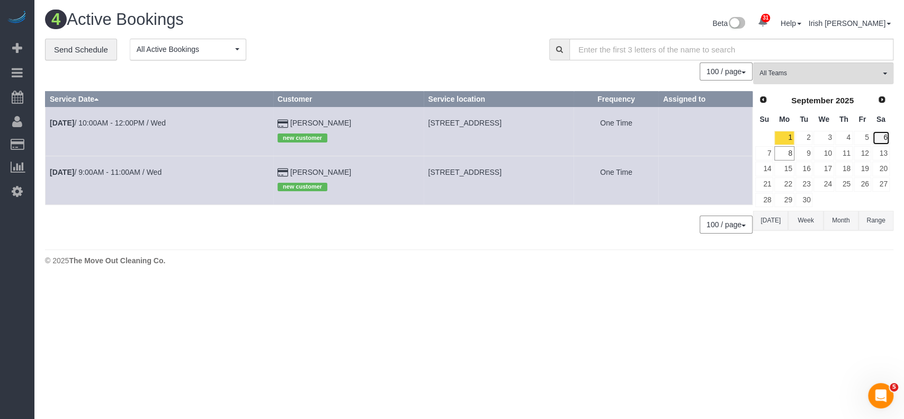
click at [882, 133] on link "6" at bounding box center [880, 138] width 17 height 14
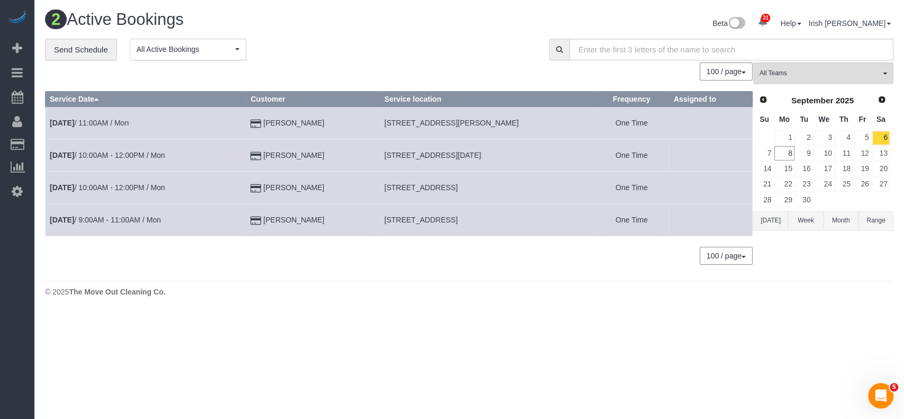
click at [877, 212] on button "Range" at bounding box center [876, 221] width 35 height 20
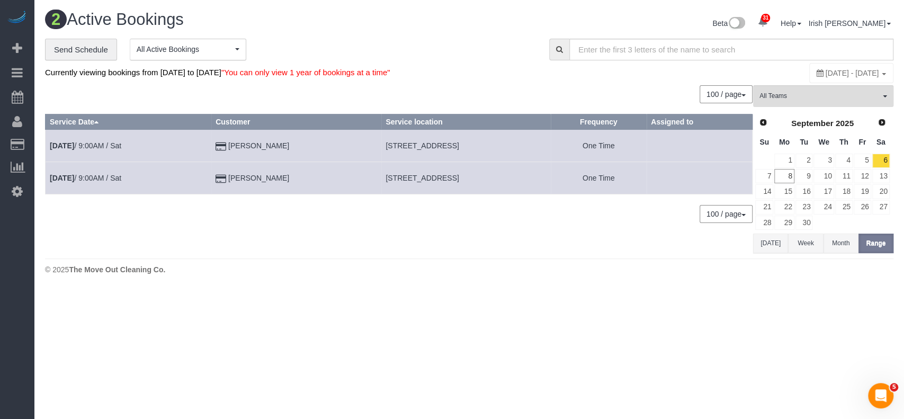
click at [826, 71] on span "[DATE] - [DATE]" at bounding box center [852, 73] width 53 height 8
type input "**********"
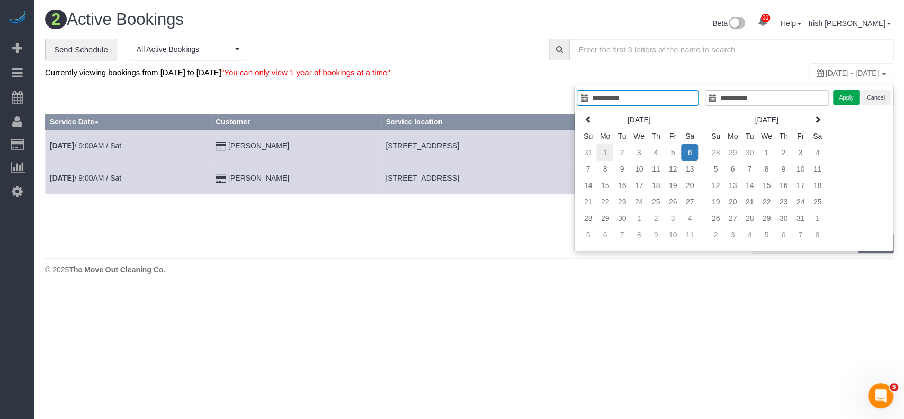
type input "**********"
click at [606, 148] on td "1" at bounding box center [604, 152] width 17 height 16
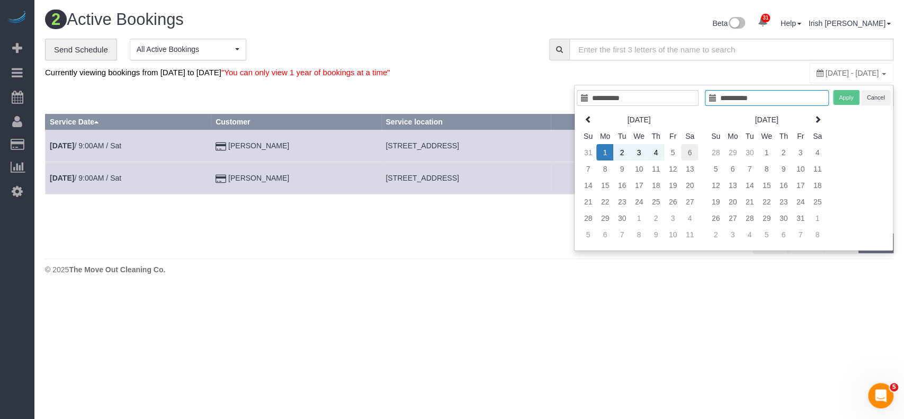
type input "**********"
click at [694, 147] on td "6" at bounding box center [689, 152] width 17 height 16
type input "**********"
drag, startPoint x: 841, startPoint y: 94, endPoint x: 792, endPoint y: 85, distance: 50.2
click at [842, 95] on button "Apply" at bounding box center [846, 97] width 26 height 15
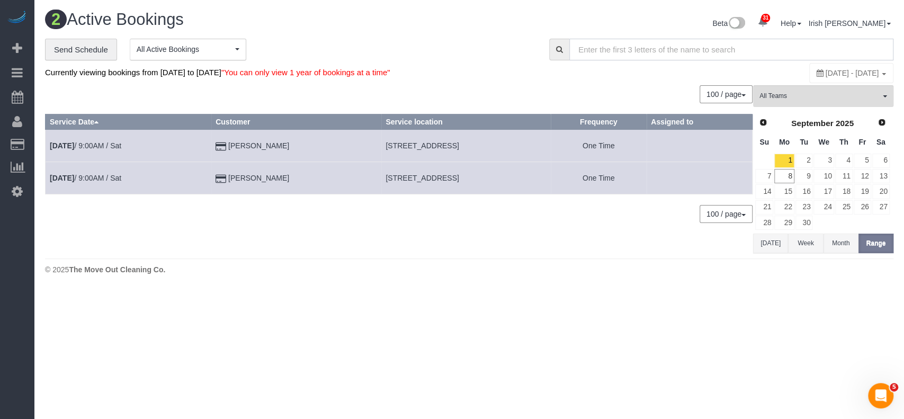
click at [664, 52] on input "text" at bounding box center [731, 50] width 324 height 22
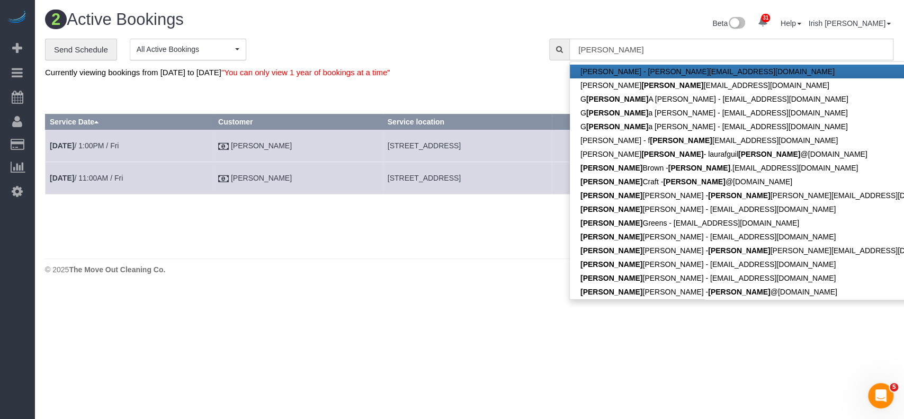
type input "[PERSON_NAME]"
click at [454, 58] on div "**********" at bounding box center [289, 50] width 488 height 22
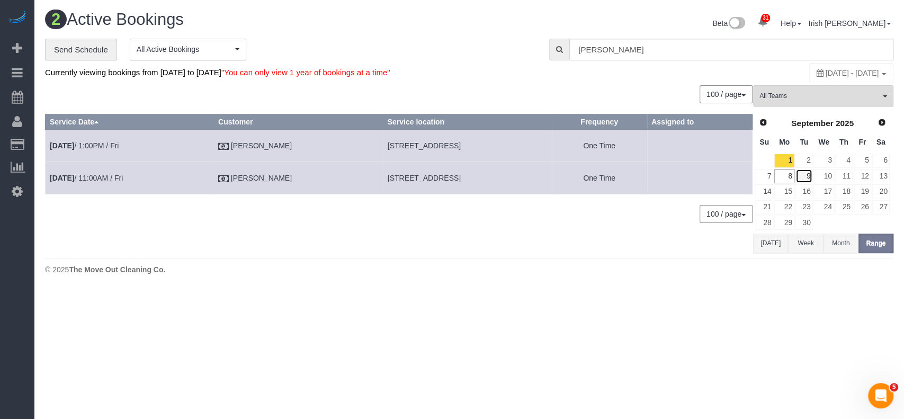
click at [807, 178] on link "9" at bounding box center [804, 176] width 17 height 14
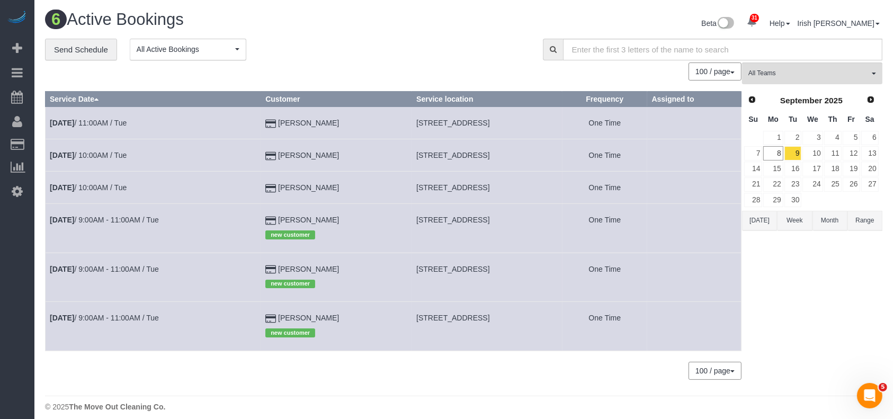
drag, startPoint x: 318, startPoint y: 122, endPoint x: 289, endPoint y: 83, distance: 48.8
click at [261, 120] on td "[PERSON_NAME]" at bounding box center [336, 123] width 151 height 32
copy td "[PERSON_NAME]"
drag, startPoint x: 322, startPoint y: 268, endPoint x: 237, endPoint y: 272, distance: 84.8
click at [237, 272] on tr "[DATE] 9:00AM - 11:00AM / Tue [PERSON_NAME] new customer [STREET_ADDRESS] One T…" at bounding box center [394, 277] width 696 height 49
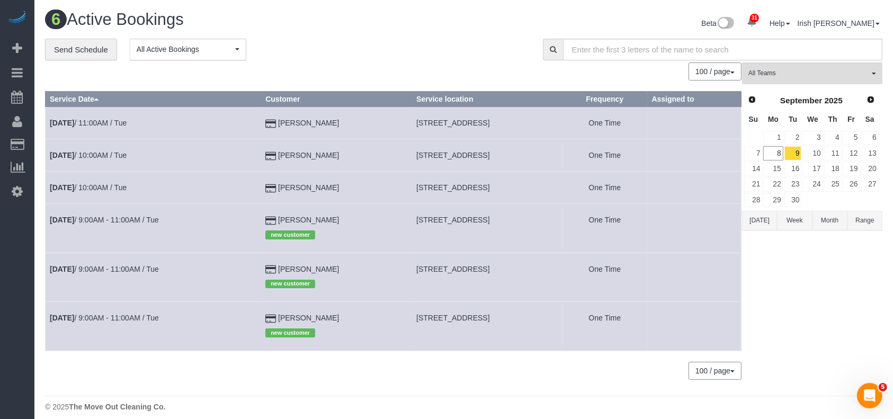
copy tr "[PERSON_NAME]"
click at [460, 273] on td "[STREET_ADDRESS]" at bounding box center [487, 277] width 150 height 49
click at [459, 273] on td "[STREET_ADDRESS]" at bounding box center [487, 277] width 150 height 49
copy tr "[STREET_ADDRESS]"
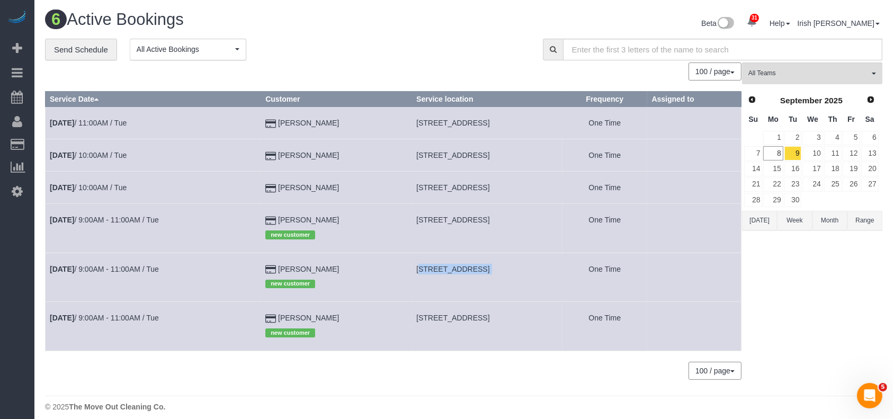
drag, startPoint x: 322, startPoint y: 314, endPoint x: 247, endPoint y: 321, distance: 74.5
click at [261, 321] on td "[PERSON_NAME] new customer" at bounding box center [336, 326] width 151 height 49
copy td "[PERSON_NAME]"
click at [416, 320] on span "[STREET_ADDRESS]" at bounding box center [452, 318] width 73 height 8
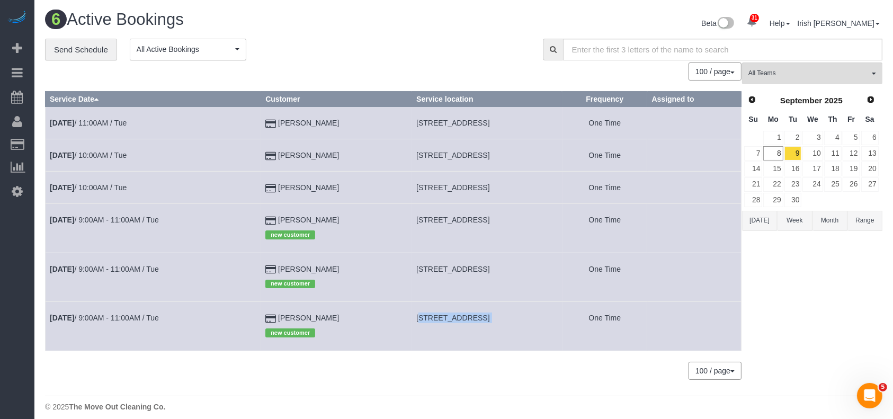
drag, startPoint x: 398, startPoint y: 320, endPoint x: 390, endPoint y: 319, distance: 8.0
click at [416, 320] on span "[STREET_ADDRESS]" at bounding box center [452, 318] width 73 height 8
copy tr "[STREET_ADDRESS]"
drag, startPoint x: 0, startPoint y: 280, endPoint x: 42, endPoint y: 224, distance: 70.8
click at [0, 281] on div "31 Beta Your Notifications You have 0 alerts × You have 2 to charge for [DATE] …" at bounding box center [17, 209] width 34 height 419
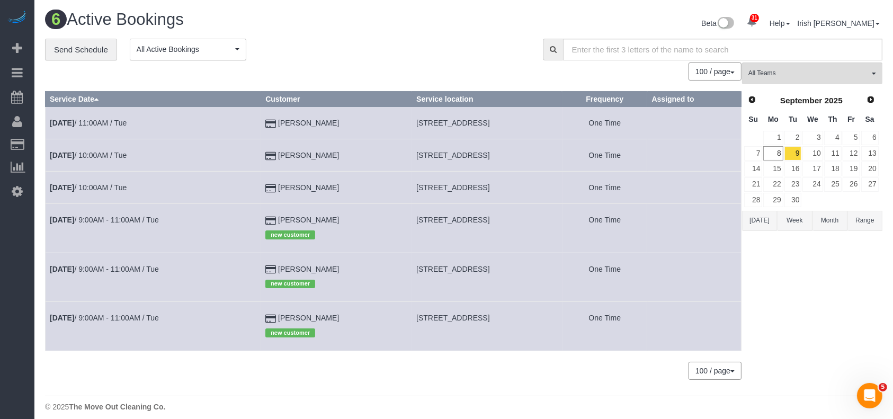
click at [858, 220] on button "Range" at bounding box center [864, 221] width 35 height 20
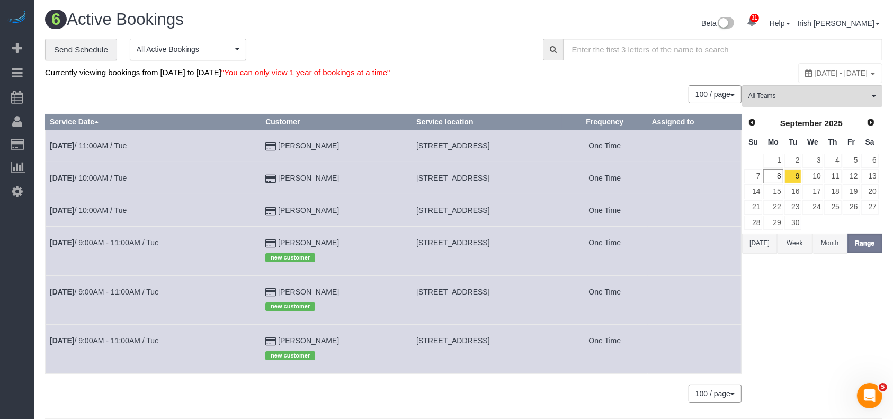
click at [815, 70] on span "[DATE] - [DATE]" at bounding box center [841, 73] width 53 height 8
type input "**********"
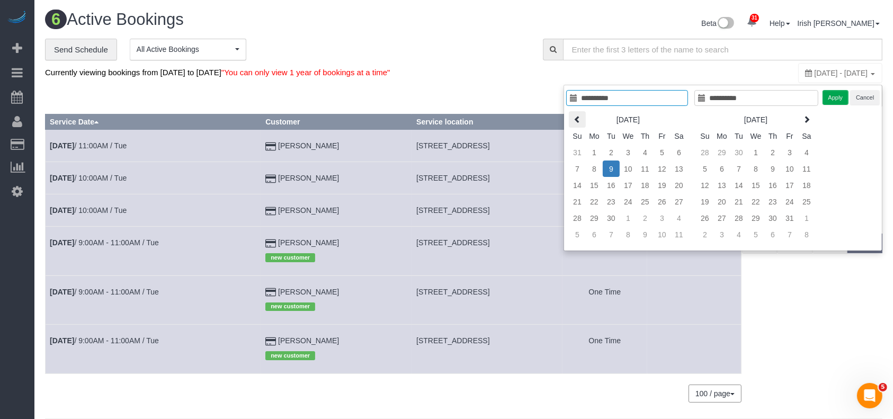
click at [578, 112] on th at bounding box center [577, 119] width 17 height 16
type input "**********"
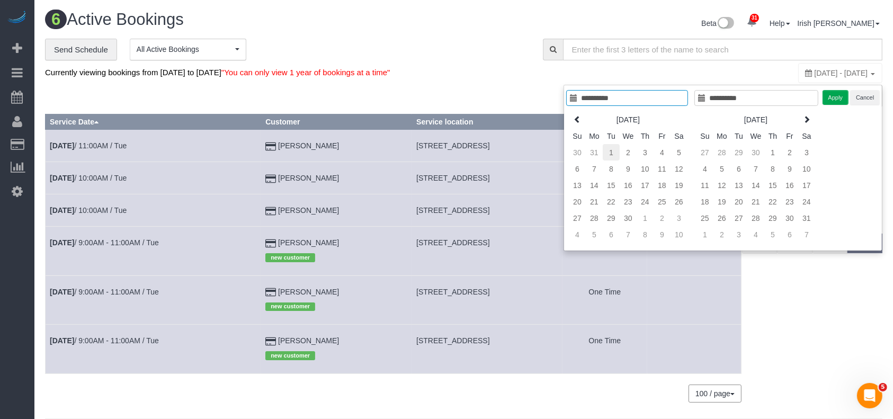
click at [612, 151] on td "1" at bounding box center [611, 152] width 17 height 16
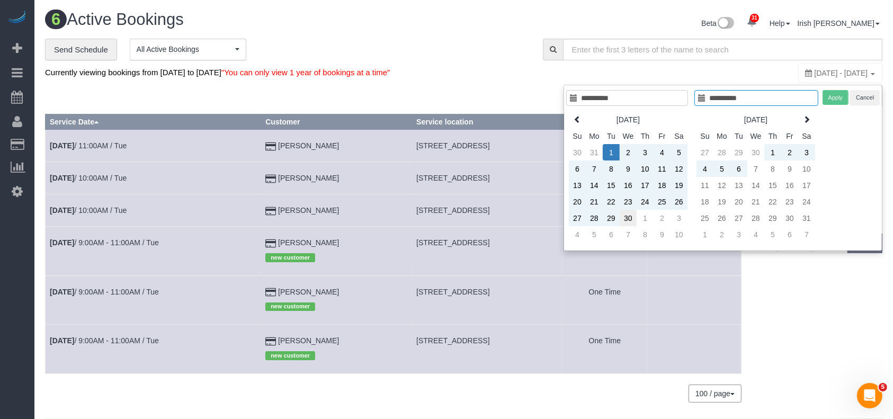
type input "**********"
click at [629, 218] on td "30" at bounding box center [628, 218] width 17 height 16
click at [835, 94] on button "Apply" at bounding box center [836, 97] width 26 height 15
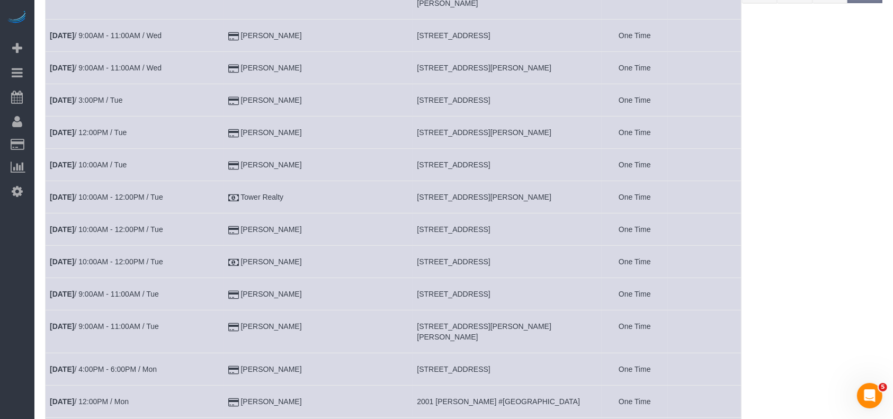
scroll to position [282, 0]
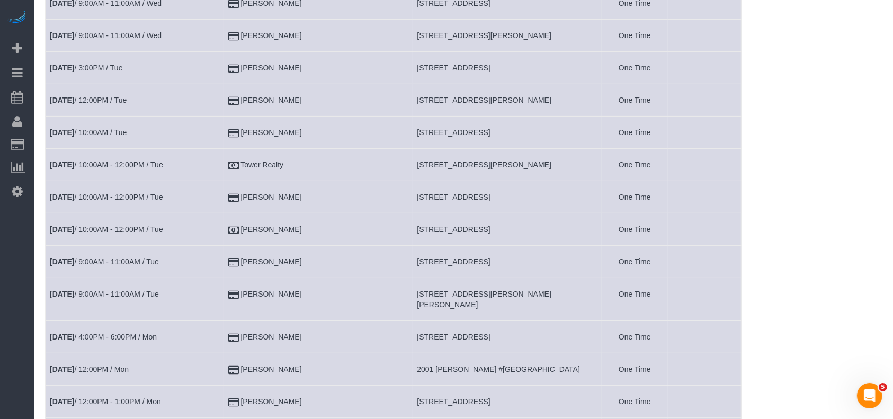
drag, startPoint x: 303, startPoint y: 220, endPoint x: 250, endPoint y: 220, distance: 53.0
click at [250, 220] on td "[PERSON_NAME]" at bounding box center [318, 229] width 189 height 32
copy td "[PERSON_NAME]"
drag, startPoint x: 240, startPoint y: 251, endPoint x: 216, endPoint y: 252, distance: 23.9
click at [216, 252] on tr "[DATE] 9:00AM - 11:00AM / Tue [PERSON_NAME] [STREET_ADDRESS] One Time" at bounding box center [394, 262] width 696 height 32
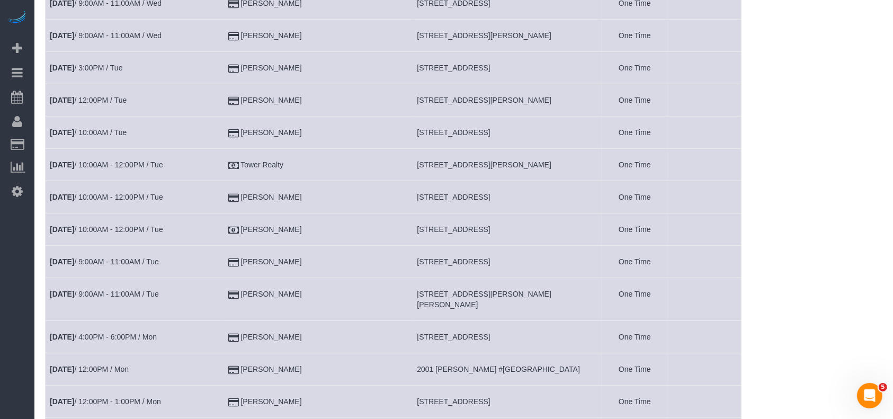
copy tr "[PERSON_NAME]"
drag, startPoint x: 296, startPoint y: 282, endPoint x: 332, endPoint y: 127, distance: 159.7
click at [237, 283] on td "[PERSON_NAME]" at bounding box center [318, 299] width 189 height 43
copy td "[PERSON_NAME]"
drag, startPoint x: 258, startPoint y: 313, endPoint x: 203, endPoint y: 316, distance: 55.2
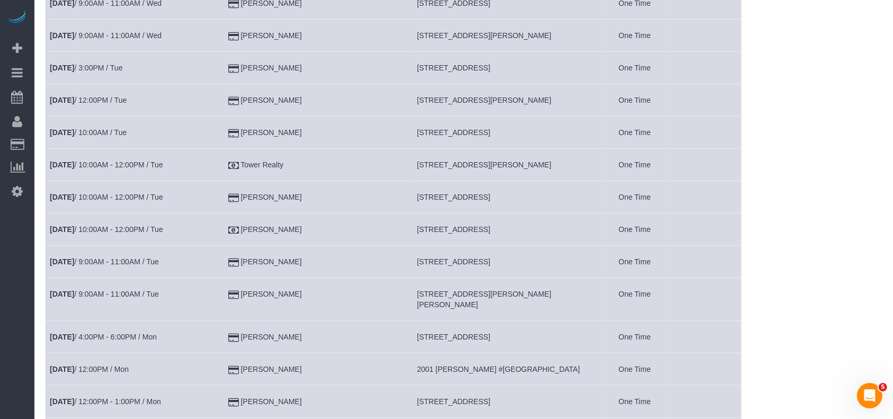
click at [204, 321] on tr "[DATE] 4:00PM - 6:00PM / Mon [PERSON_NAME] [STREET_ADDRESS] One Time" at bounding box center [394, 337] width 696 height 32
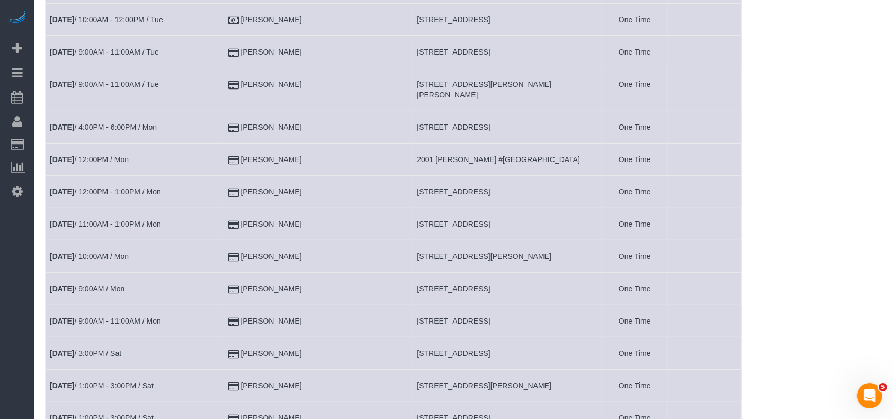
scroll to position [494, 0]
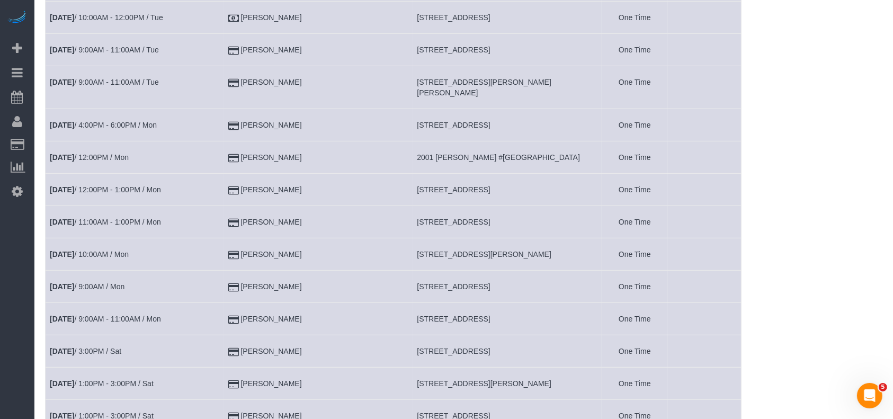
drag, startPoint x: 340, startPoint y: 203, endPoint x: 220, endPoint y: 197, distance: 120.4
click at [229, 206] on tr "[DATE] 11:00AM - 1:00PM / Mon [PERSON_NAME] [STREET_ADDRESS] One Time" at bounding box center [394, 222] width 696 height 32
drag, startPoint x: 298, startPoint y: 227, endPoint x: 202, endPoint y: 218, distance: 95.8
click at [221, 238] on tr "[DATE] 10:00AM / Mon [PERSON_NAME] [STREET_ADDRESS][PERSON_NAME] One Time" at bounding box center [394, 254] width 696 height 32
drag, startPoint x: 323, startPoint y: 256, endPoint x: 229, endPoint y: 257, distance: 94.3
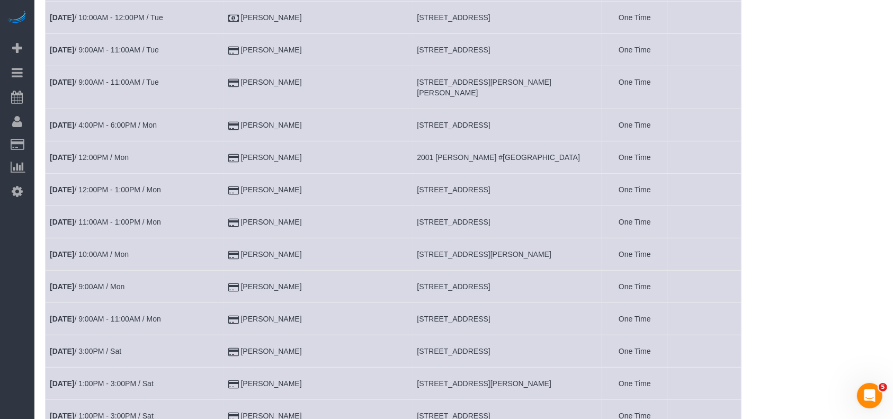
click at [229, 271] on tr "[DATE] 9:00AM / Mon [PERSON_NAME] [STREET_ADDRESS] One Time" at bounding box center [394, 287] width 696 height 32
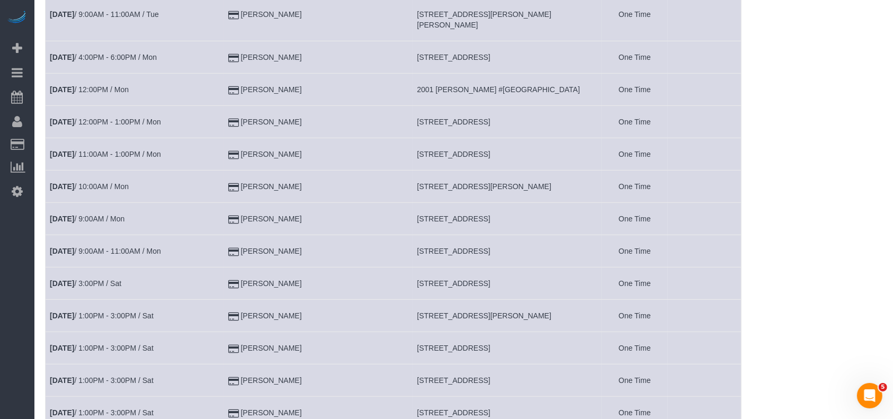
scroll to position [636, 0]
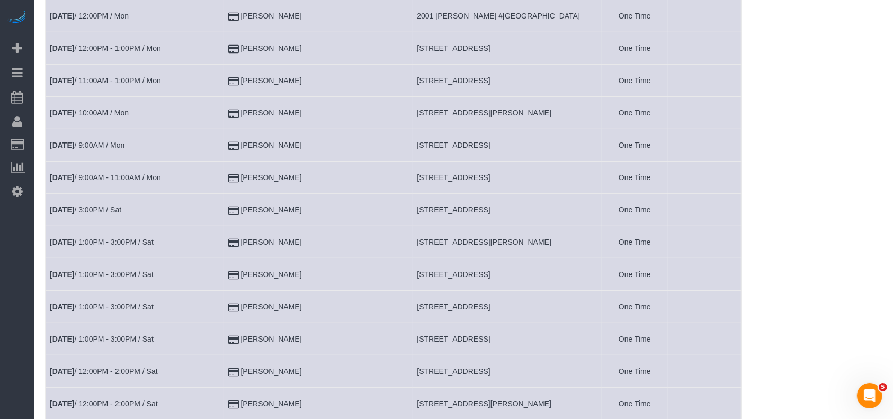
drag, startPoint x: 304, startPoint y: 280, endPoint x: 232, endPoint y: 280, distance: 72.0
click at [240, 291] on td "[PERSON_NAME]" at bounding box center [318, 307] width 189 height 32
drag, startPoint x: 334, startPoint y: 317, endPoint x: 225, endPoint y: 303, distance: 110.0
click at [225, 323] on tr "[DATE] 1:00PM - 3:00PM / Sat [PERSON_NAME] [STREET_ADDRESS] One Time" at bounding box center [394, 339] width 696 height 32
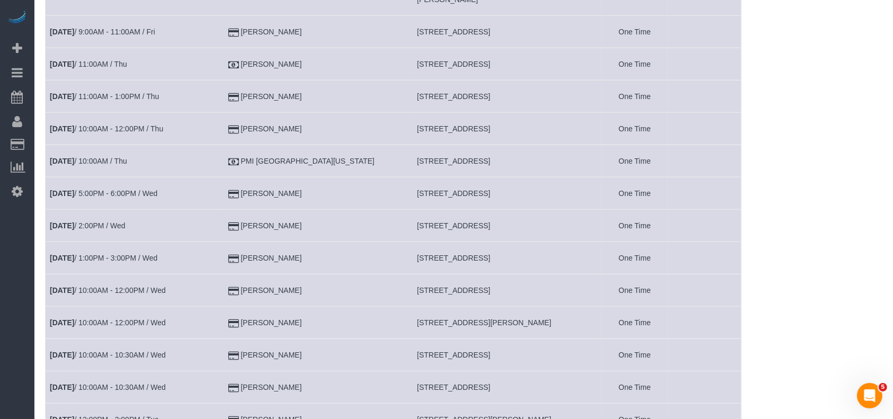
scroll to position [1342, 0]
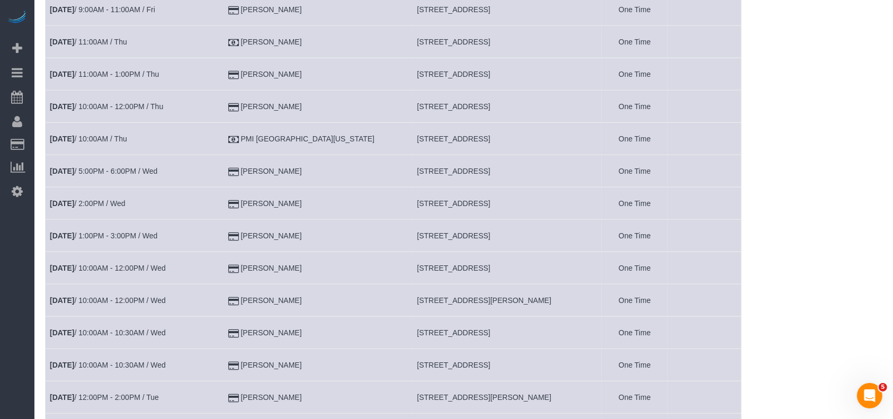
drag, startPoint x: 324, startPoint y: 191, endPoint x: 242, endPoint y: 189, distance: 82.1
click at [242, 220] on td "[PERSON_NAME]" at bounding box center [318, 236] width 189 height 32
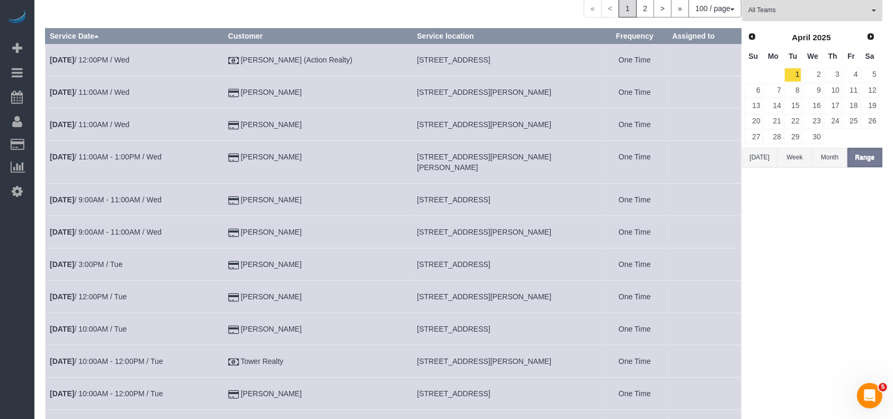
scroll to position [0, 0]
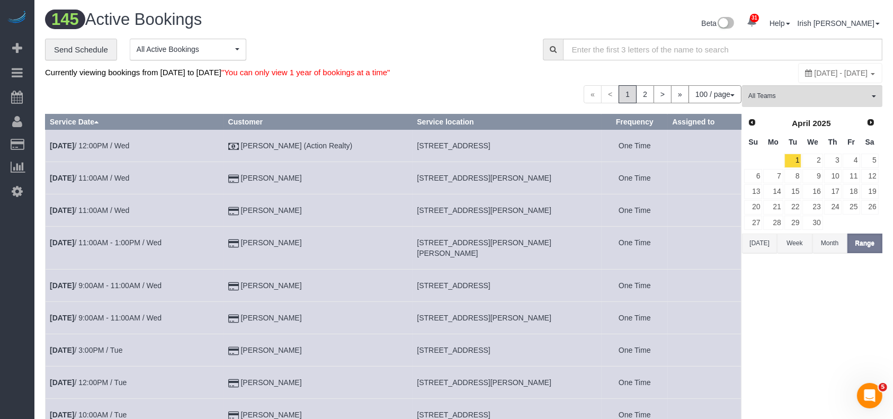
click at [815, 74] on span "[DATE] - [DATE]" at bounding box center [841, 73] width 53 height 8
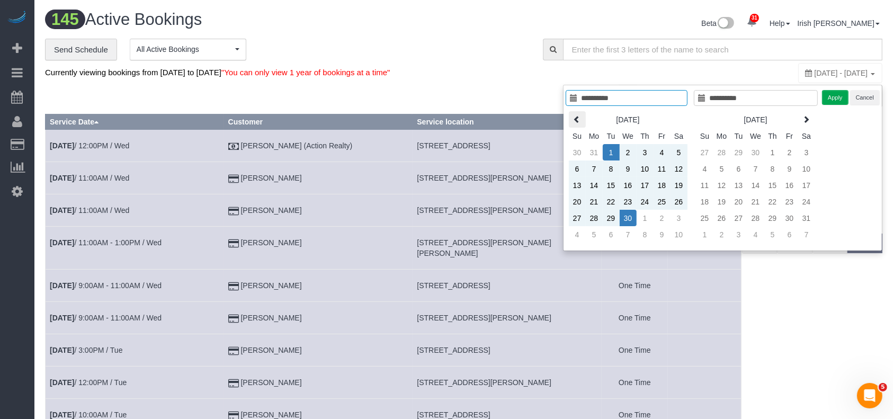
click at [578, 117] on icon at bounding box center [577, 118] width 7 height 7
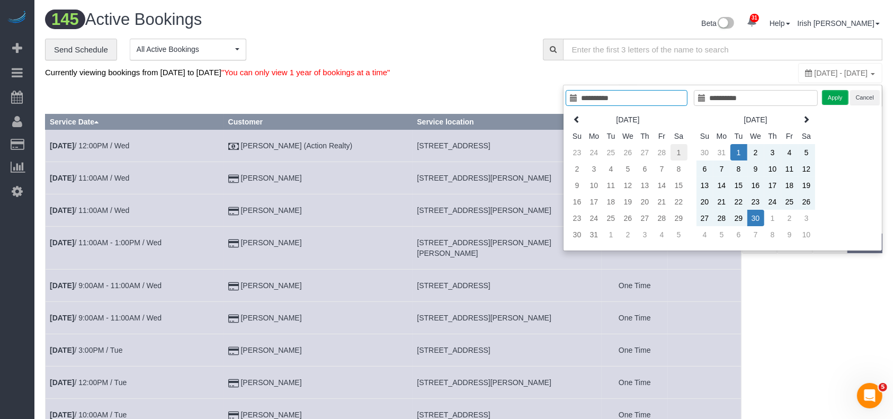
type input "**********"
click at [679, 150] on td "1" at bounding box center [679, 152] width 17 height 16
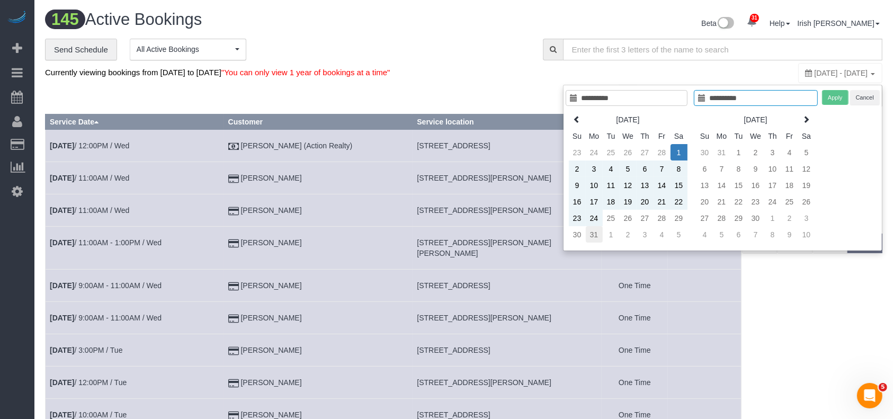
type input "**********"
click at [596, 233] on td "31" at bounding box center [594, 234] width 17 height 16
type input "**********"
click at [839, 95] on button "Apply" at bounding box center [835, 97] width 26 height 15
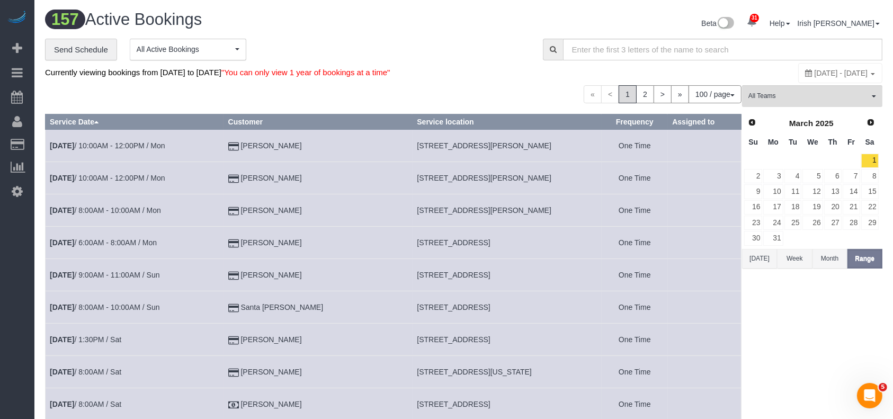
drag, startPoint x: 324, startPoint y: 192, endPoint x: 229, endPoint y: 182, distance: 95.9
click at [229, 182] on tr "[DATE] 10:00AM - 12:00PM / Mon [PERSON_NAME] [STREET_ADDRESS][PERSON_NAME] One …" at bounding box center [394, 178] width 696 height 32
drag, startPoint x: 336, startPoint y: 245, endPoint x: 312, endPoint y: 159, distance: 89.7
click at [240, 244] on td "[PERSON_NAME]" at bounding box center [318, 243] width 189 height 32
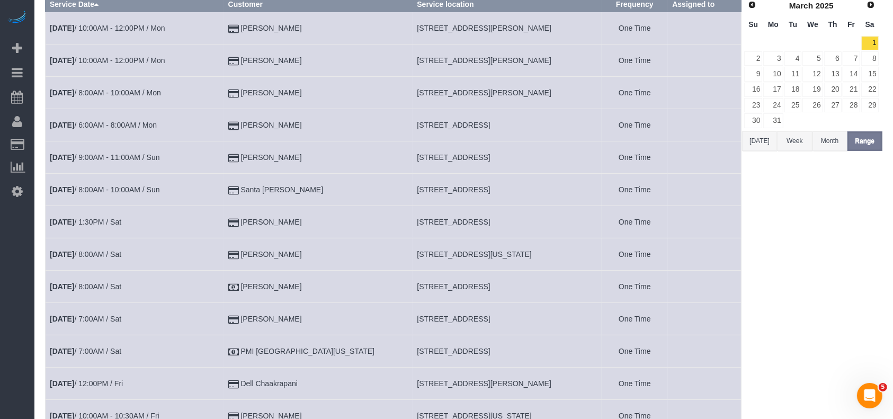
scroll to position [141, 0]
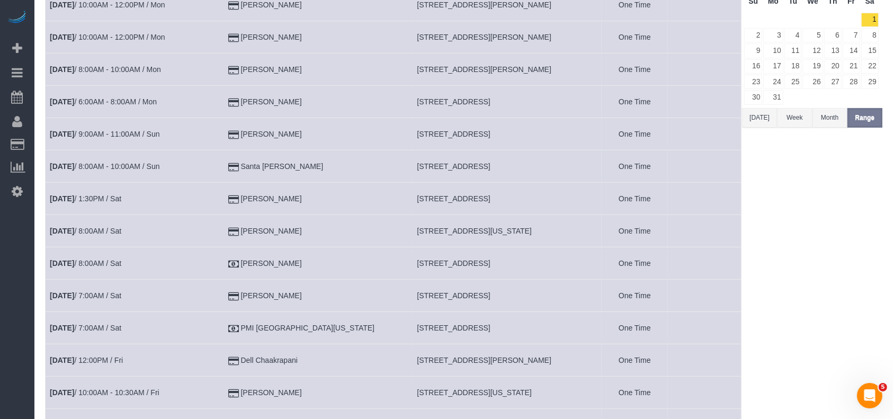
drag, startPoint x: 244, startPoint y: 131, endPoint x: 208, endPoint y: 130, distance: 36.0
click at [208, 130] on tr "[DATE] 9:00AM - 11:00AM / Sun [PERSON_NAME] [STREET_ADDRESS] One Time" at bounding box center [394, 134] width 696 height 32
drag, startPoint x: 278, startPoint y: 163, endPoint x: 212, endPoint y: 159, distance: 66.3
click at [212, 159] on tr "[DATE] 8:00AM - 10:00AM / Sun Santa [PERSON_NAME] [STREET_ADDRESS] One Time" at bounding box center [394, 166] width 696 height 32
drag, startPoint x: 311, startPoint y: 224, endPoint x: 251, endPoint y: 223, distance: 59.9
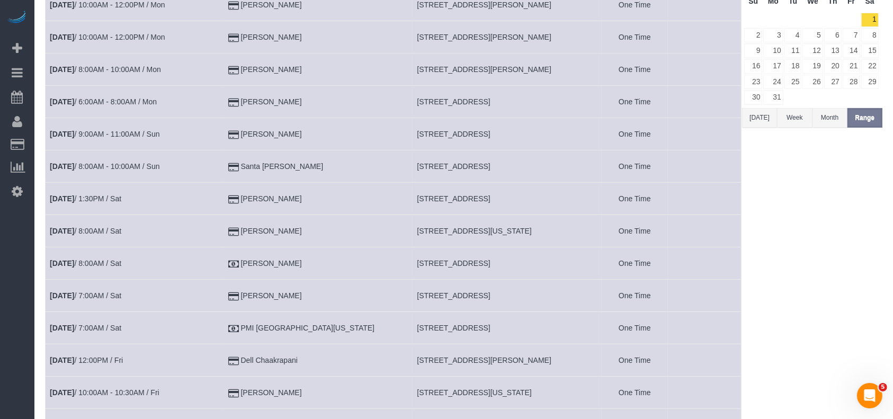
click at [251, 228] on td "[PERSON_NAME]" at bounding box center [318, 231] width 189 height 32
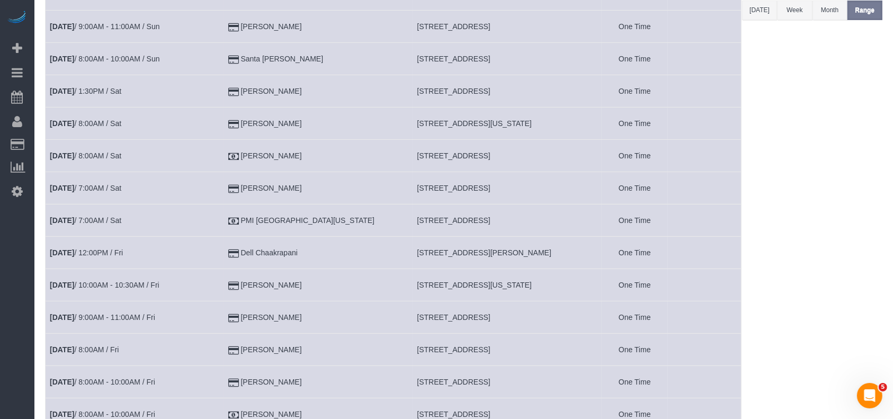
scroll to position [282, 0]
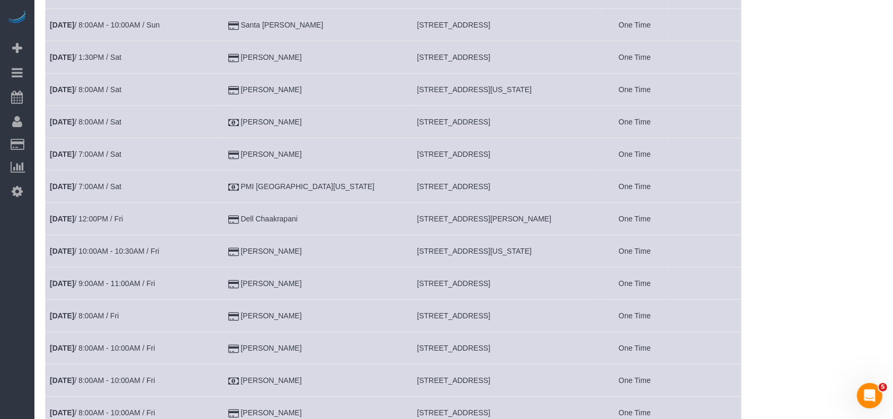
drag, startPoint x: 337, startPoint y: 222, endPoint x: 236, endPoint y: 224, distance: 101.7
click at [236, 224] on td "Dell Chaakrapani" at bounding box center [318, 219] width 189 height 32
drag, startPoint x: 333, startPoint y: 316, endPoint x: 235, endPoint y: 306, distance: 97.9
click at [235, 306] on td "[PERSON_NAME]" at bounding box center [318, 316] width 189 height 32
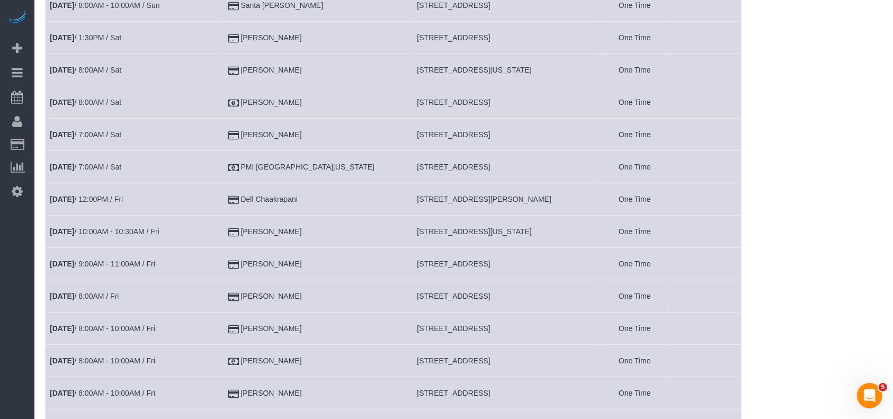
scroll to position [353, 0]
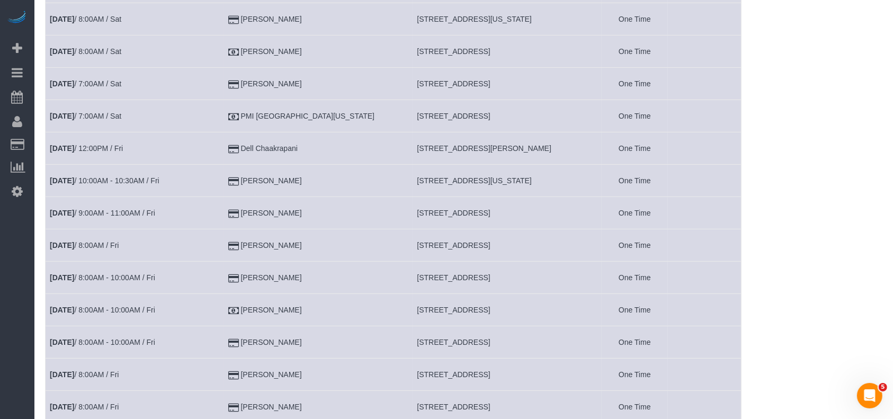
click at [295, 340] on td "[PERSON_NAME]" at bounding box center [318, 342] width 189 height 32
drag, startPoint x: 293, startPoint y: 379, endPoint x: 234, endPoint y: 380, distance: 58.8
click at [234, 380] on tr "[DATE] 8:00AM / Fri [PERSON_NAME] [STREET_ADDRESS] One Time" at bounding box center [394, 375] width 696 height 32
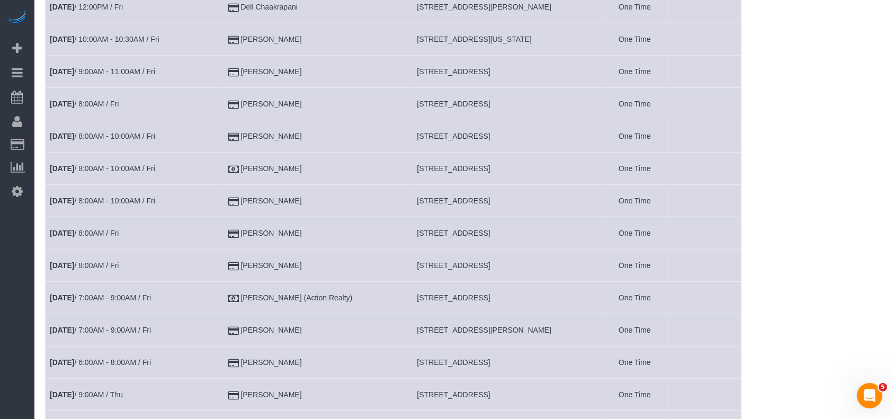
scroll to position [636, 0]
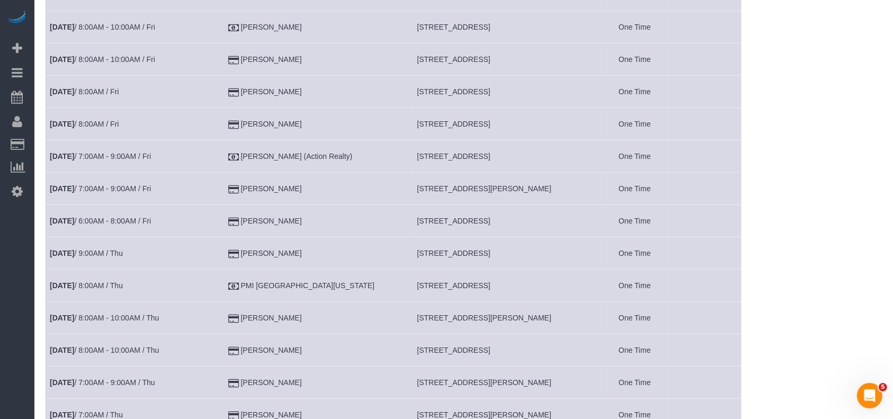
drag, startPoint x: 286, startPoint y: 253, endPoint x: 229, endPoint y: 258, distance: 57.4
click at [229, 258] on tr "[DATE] 9:00AM / Thu [PERSON_NAME] [STREET_ADDRESS] One Time" at bounding box center [394, 253] width 696 height 32
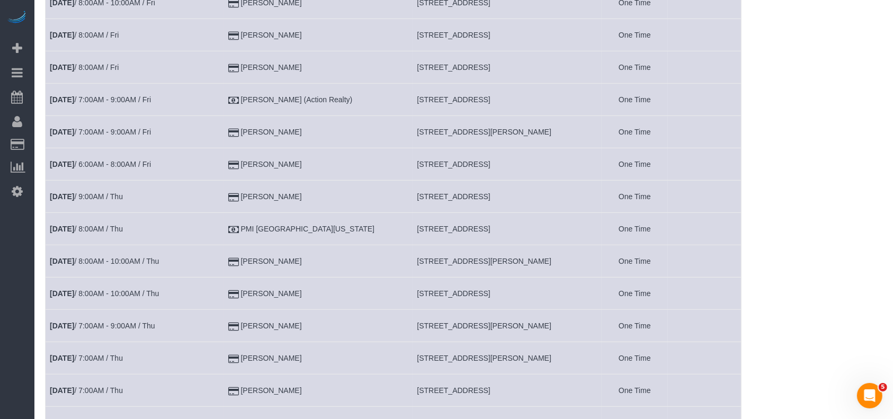
scroll to position [777, 0]
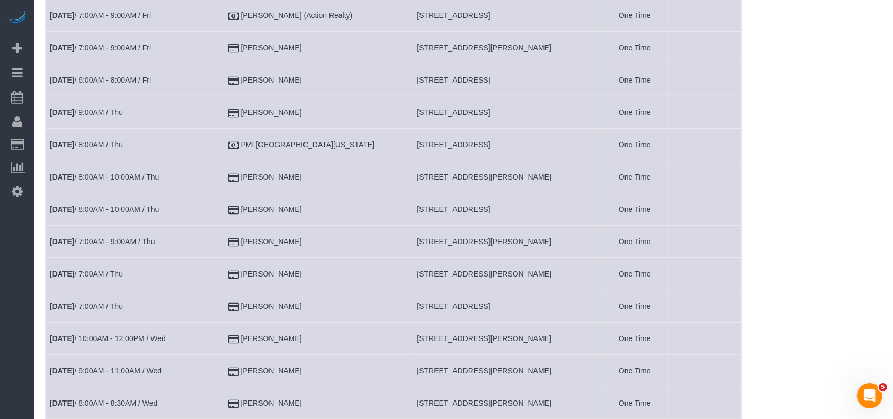
drag, startPoint x: 320, startPoint y: 214, endPoint x: 194, endPoint y: 215, distance: 126.1
click at [194, 215] on tr "[DATE] 8:00AM - 10:00AM / Thu [PERSON_NAME] [STREET_ADDRESS] One Time" at bounding box center [394, 209] width 696 height 32
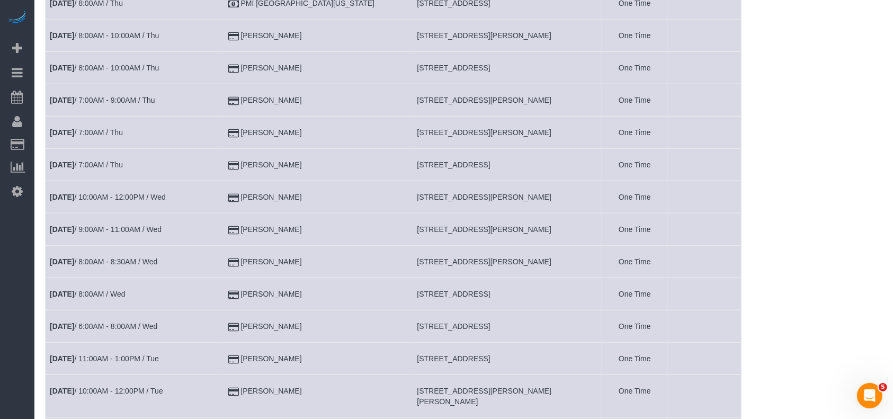
drag, startPoint x: 264, startPoint y: 201, endPoint x: 218, endPoint y: 201, distance: 46.1
click at [218, 201] on tr "[DATE] 10:00AM - 12:00PM / Wed [PERSON_NAME] [STREET_ADDRESS][PERSON_NAME] One …" at bounding box center [394, 197] width 696 height 32
drag, startPoint x: 332, startPoint y: 256, endPoint x: 233, endPoint y: 264, distance: 99.4
click at [233, 264] on tr "[DATE] 8:00AM - 8:30AM / Wed [PERSON_NAME] [STREET_ADDRESS][PERSON_NAME] One Ti…" at bounding box center [394, 262] width 696 height 32
drag, startPoint x: 300, startPoint y: 300, endPoint x: 231, endPoint y: 303, distance: 68.9
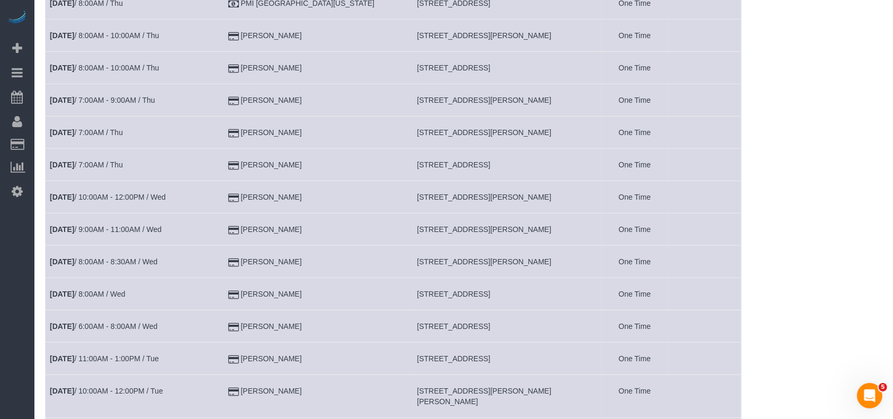
click at [231, 303] on tr "[DATE] 8:00AM / Wed [PERSON_NAME] [STREET_ADDRESS] One Time" at bounding box center [394, 294] width 696 height 32
drag, startPoint x: 311, startPoint y: 321, endPoint x: 233, endPoint y: 326, distance: 78.5
click at [233, 326] on tr "[DATE] 6:00AM - 8:00AM / Wed [PERSON_NAME] [STREET_ADDRESS] One Time" at bounding box center [394, 326] width 696 height 32
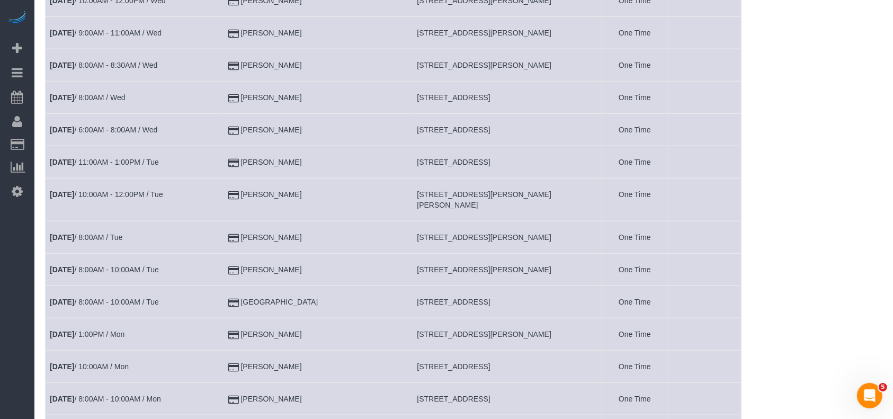
scroll to position [1130, 0]
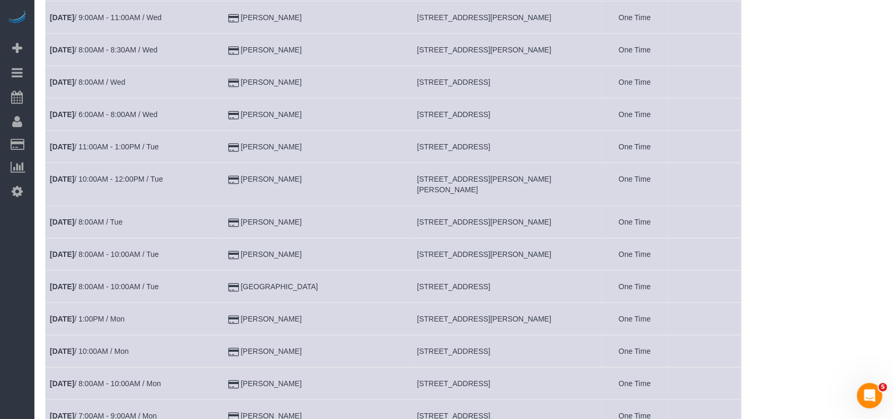
drag, startPoint x: 317, startPoint y: 142, endPoint x: 283, endPoint y: 96, distance: 57.6
click at [236, 144] on td "[PERSON_NAME]" at bounding box center [318, 147] width 189 height 32
drag, startPoint x: 323, startPoint y: 175, endPoint x: 322, endPoint y: 67, distance: 107.5
click at [213, 179] on tr "[DATE] 10:00AM - 12:00PM / Tue [PERSON_NAME] [STREET_ADDRESS][PERSON_NAME][PERS…" at bounding box center [394, 184] width 696 height 43
drag, startPoint x: 310, startPoint y: 245, endPoint x: 236, endPoint y: 241, distance: 74.8
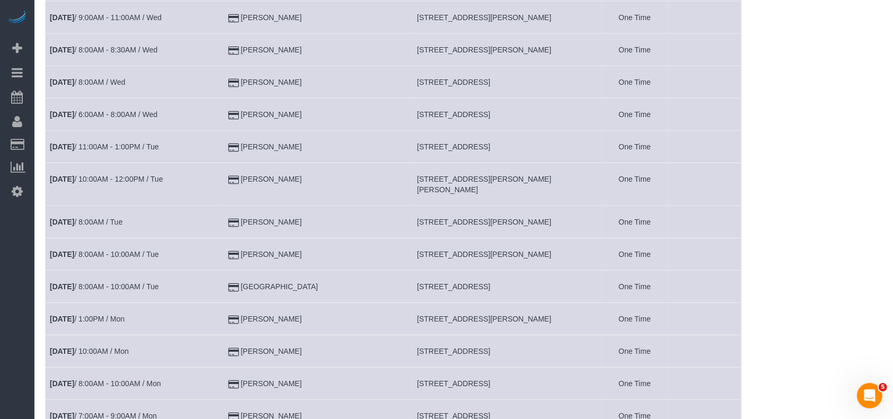
click at [236, 241] on td "[PERSON_NAME]" at bounding box center [318, 254] width 189 height 32
drag, startPoint x: 299, startPoint y: 277, endPoint x: 225, endPoint y: 273, distance: 74.8
click at [225, 273] on tr "[DATE] 8:00AM - 10:00AM / Tue [GEOGRAPHIC_DATA] [STREET_ADDRESS] One Time" at bounding box center [394, 287] width 696 height 32
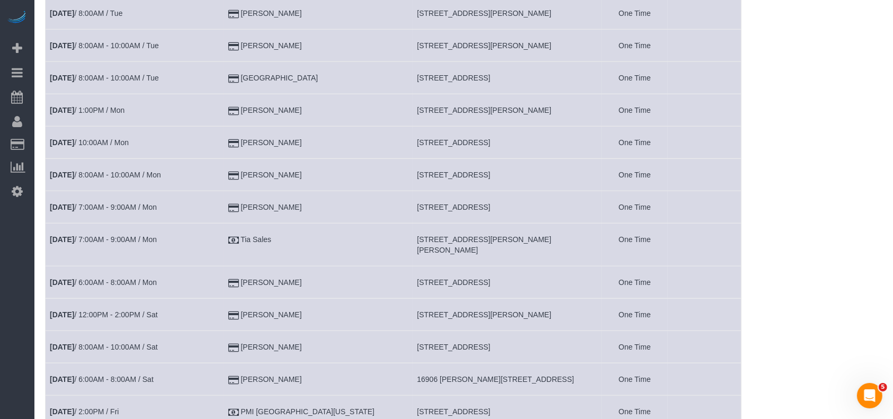
scroll to position [1342, 0]
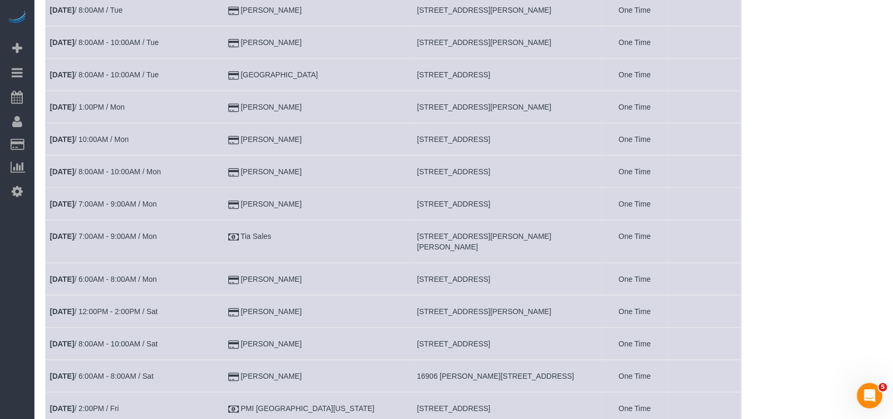
drag, startPoint x: 297, startPoint y: 91, endPoint x: 242, endPoint y: 91, distance: 55.6
click at [242, 91] on td "[PERSON_NAME]" at bounding box center [318, 107] width 189 height 32
drag, startPoint x: 301, startPoint y: 124, endPoint x: 267, endPoint y: 73, distance: 62.3
click at [223, 123] on tr "[DATE] 10:00AM / Mon [PERSON_NAME] [STREET_ADDRESS] One Time" at bounding box center [394, 139] width 696 height 32
drag, startPoint x: 315, startPoint y: 190, endPoint x: 213, endPoint y: 191, distance: 101.7
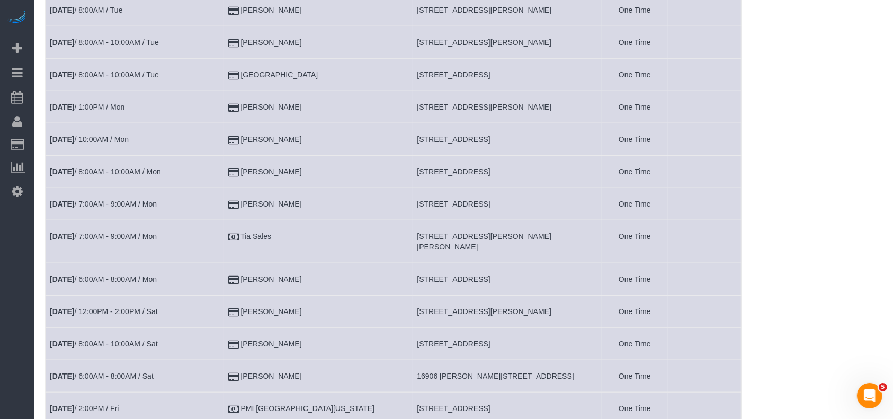
click at [213, 191] on tr "[DATE] 7:00AM - 9:00AM / Mon [PERSON_NAME] [STREET_ADDRESS] One Time" at bounding box center [394, 204] width 696 height 32
drag, startPoint x: 310, startPoint y: 224, endPoint x: 220, endPoint y: 228, distance: 90.1
click at [220, 228] on tr "[DATE] 7:00AM - 9:00AM / Mon Tia Sales [STREET_ADDRESS][PERSON_NAME][PERSON_NAM…" at bounding box center [394, 241] width 696 height 43
drag, startPoint x: 286, startPoint y: 285, endPoint x: 221, endPoint y: 281, distance: 64.8
click at [221, 296] on tr "[DATE] 12:00PM - 2:00PM / Sat [PERSON_NAME] [STREET_ADDRESS][PERSON_NAME] One T…" at bounding box center [394, 312] width 696 height 32
